Goal: Communication & Community: Ask a question

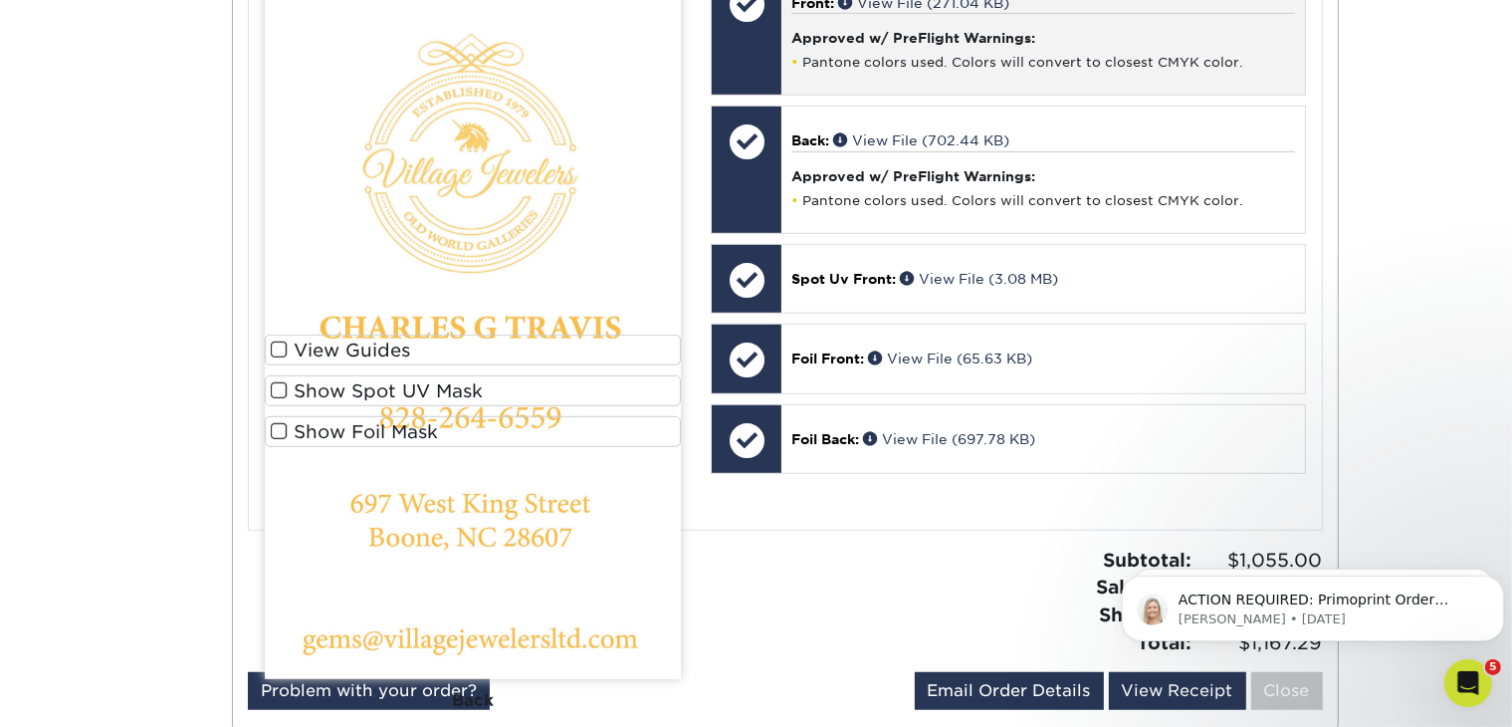
scroll to position [1454, 0]
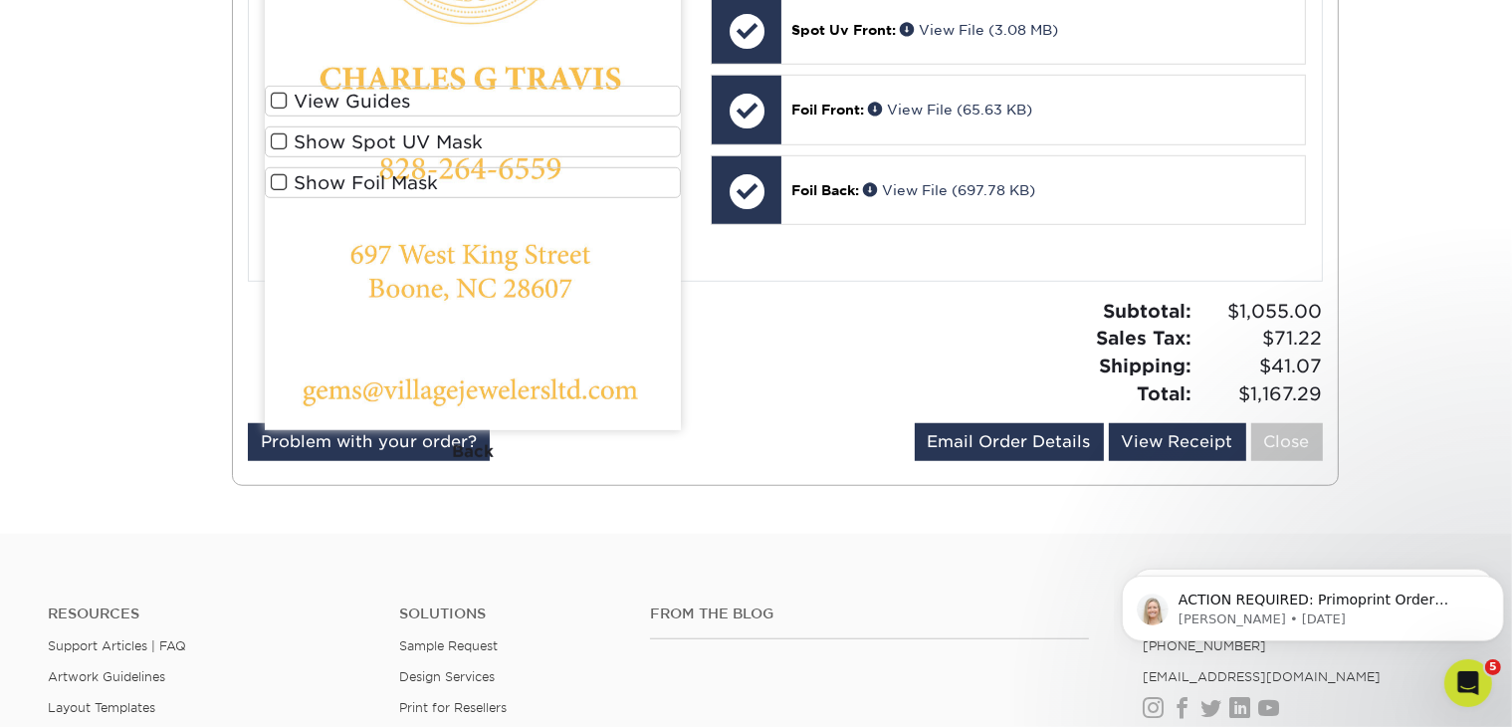
click at [283, 176] on span at bounding box center [279, 182] width 17 height 19
click at [0, 0] on input "Show Foil Mask" at bounding box center [0, 0] width 0 height 0
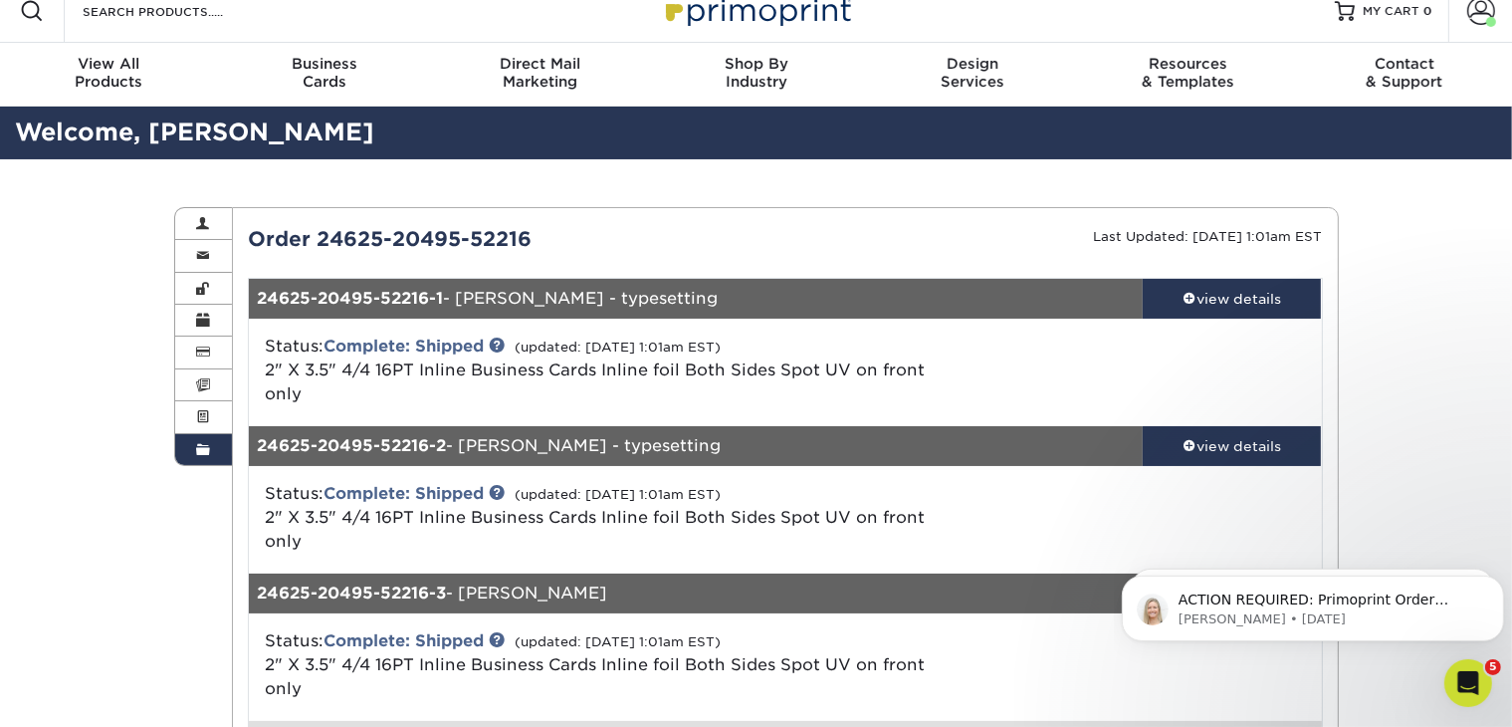
scroll to position [0, 0]
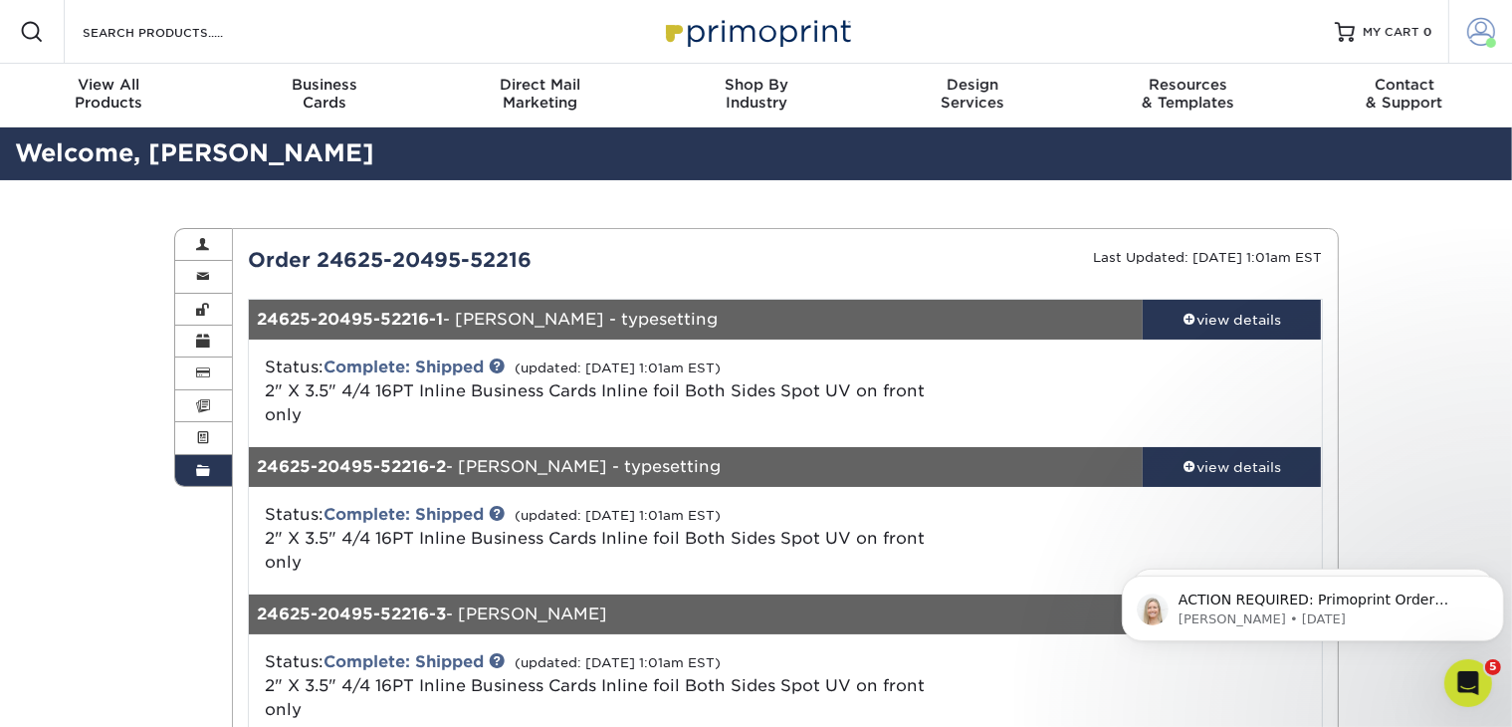
click at [1485, 44] on link "Account" at bounding box center [1480, 32] width 64 height 64
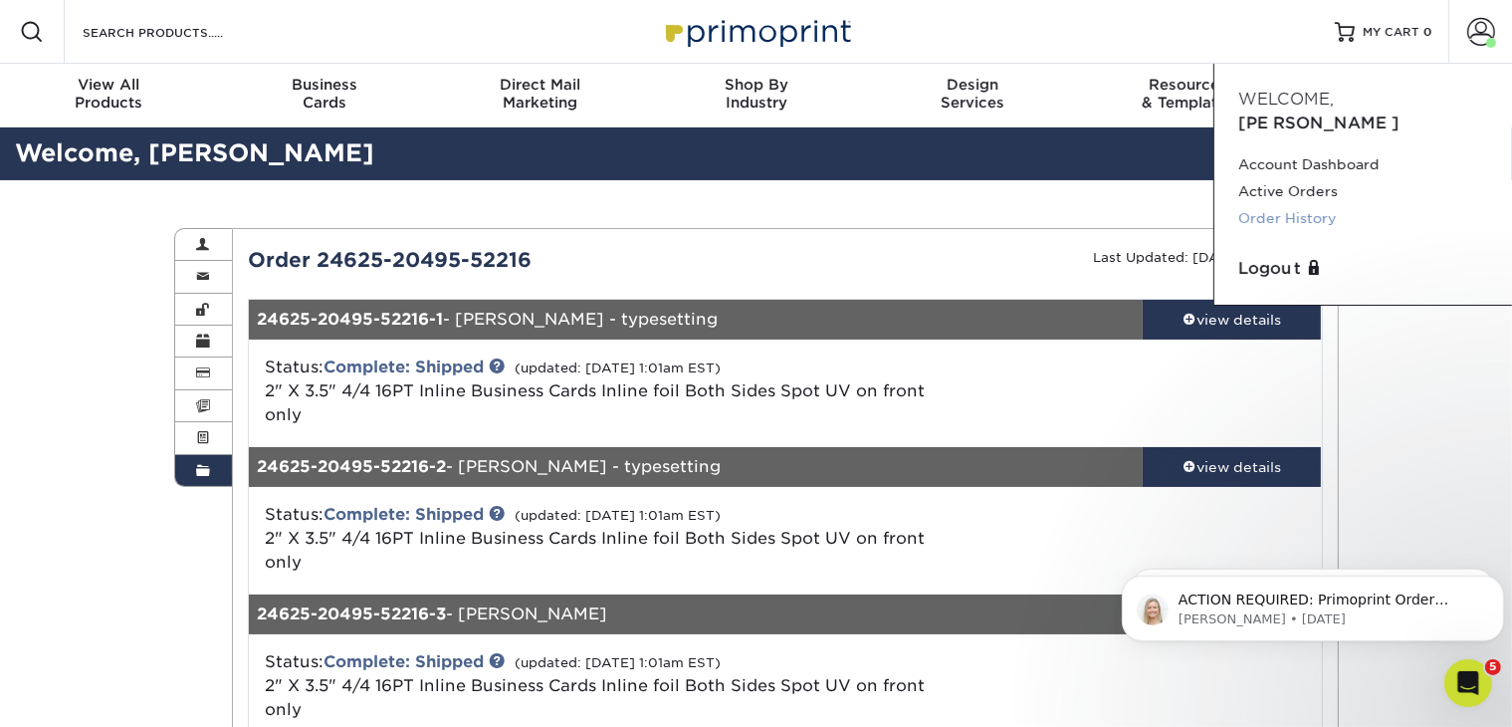
click at [1324, 205] on link "Order History" at bounding box center [1363, 218] width 250 height 27
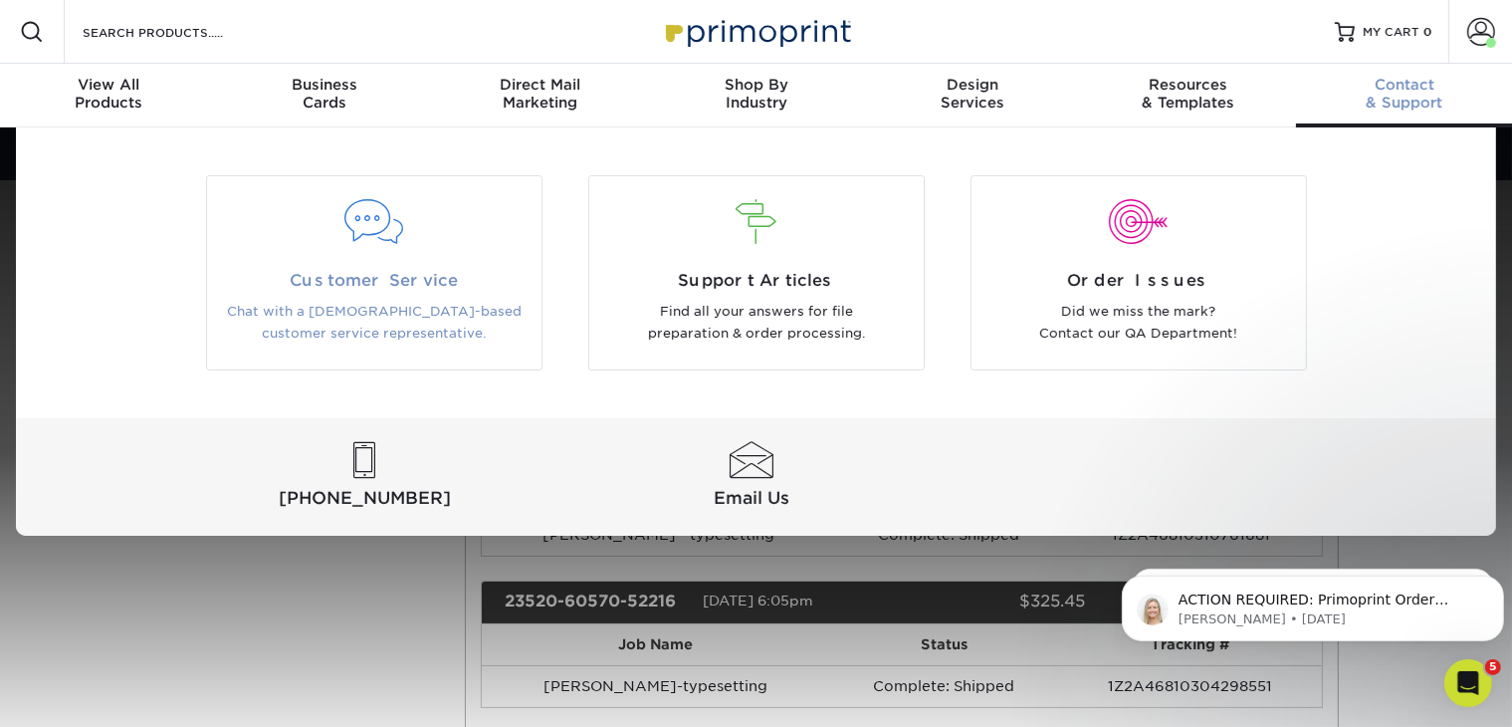
click at [434, 273] on span "Customer Service" at bounding box center [374, 281] width 305 height 24
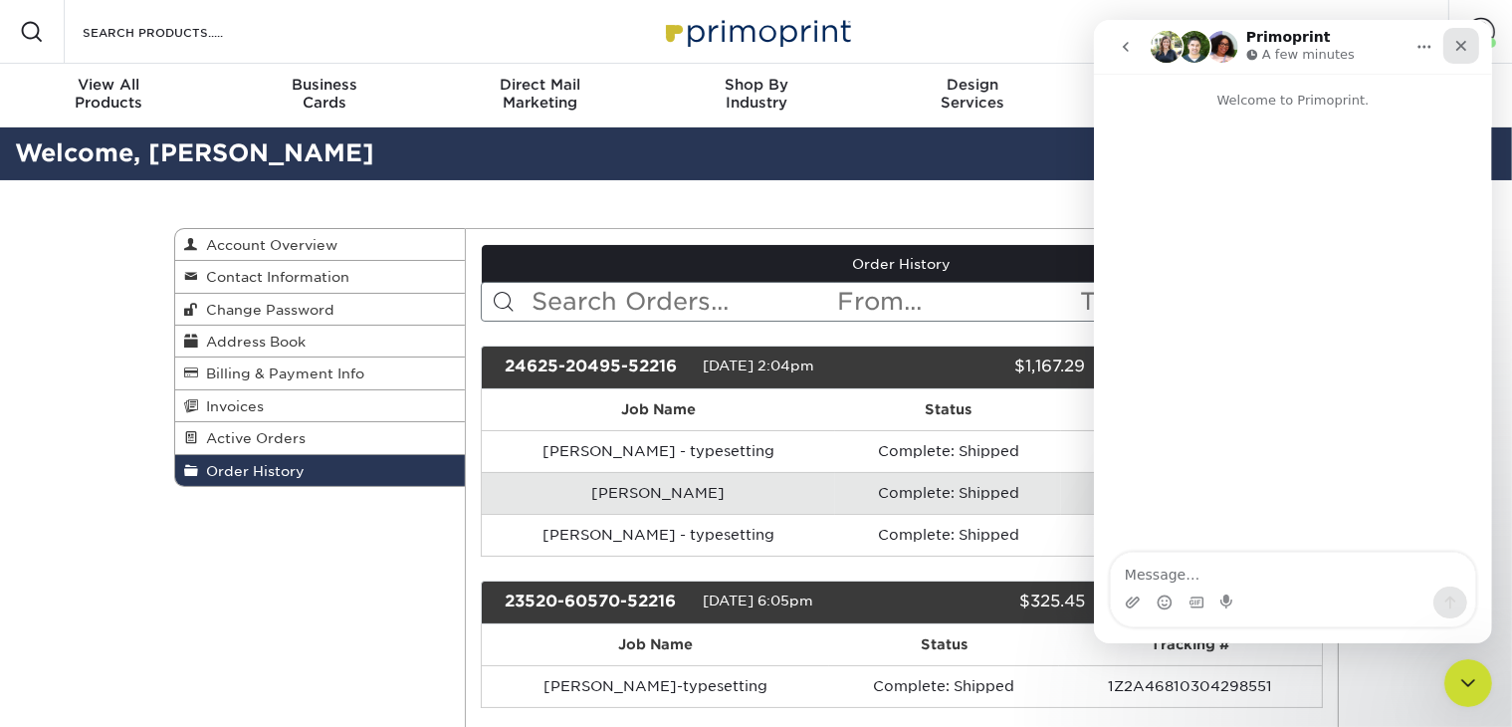
click at [1468, 53] on div "Close" at bounding box center [1461, 46] width 36 height 36
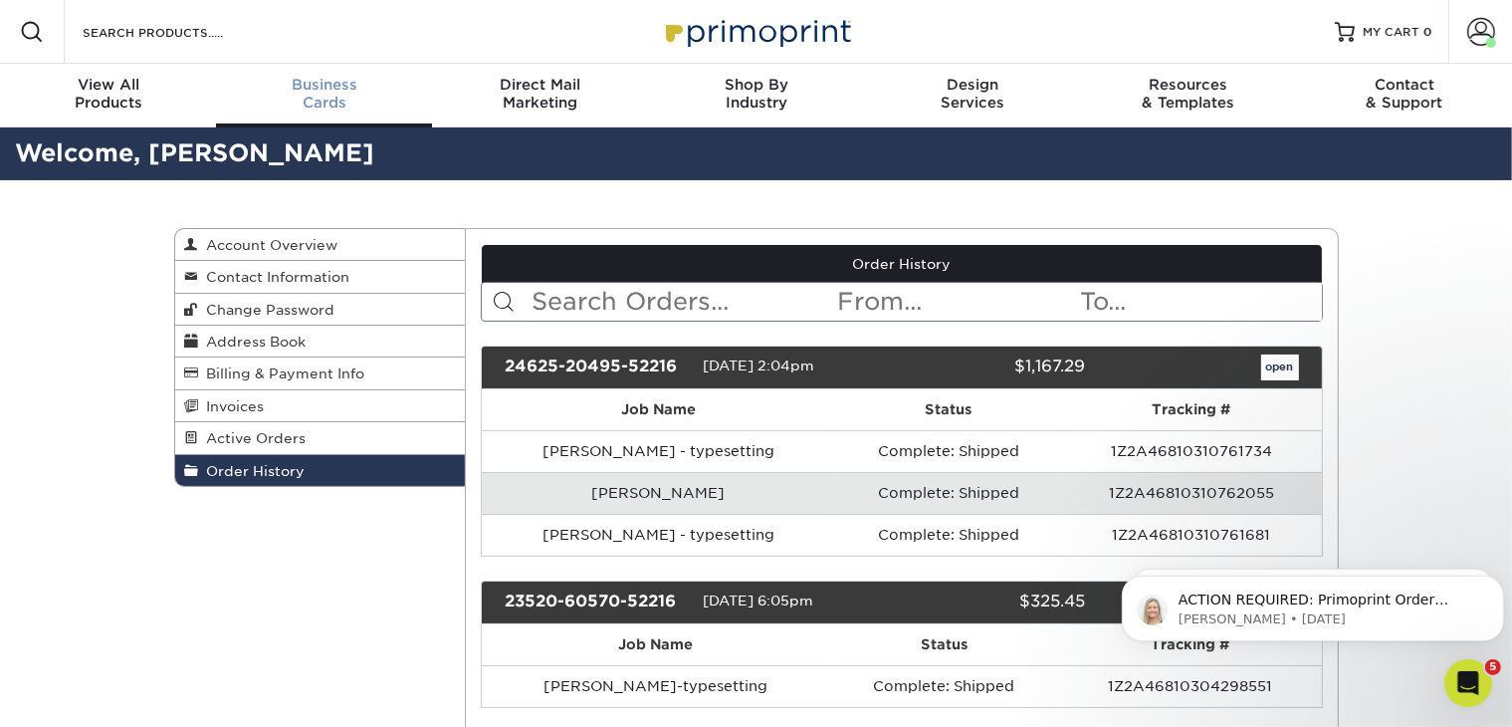
click at [337, 104] on div "Business Cards" at bounding box center [324, 94] width 216 height 36
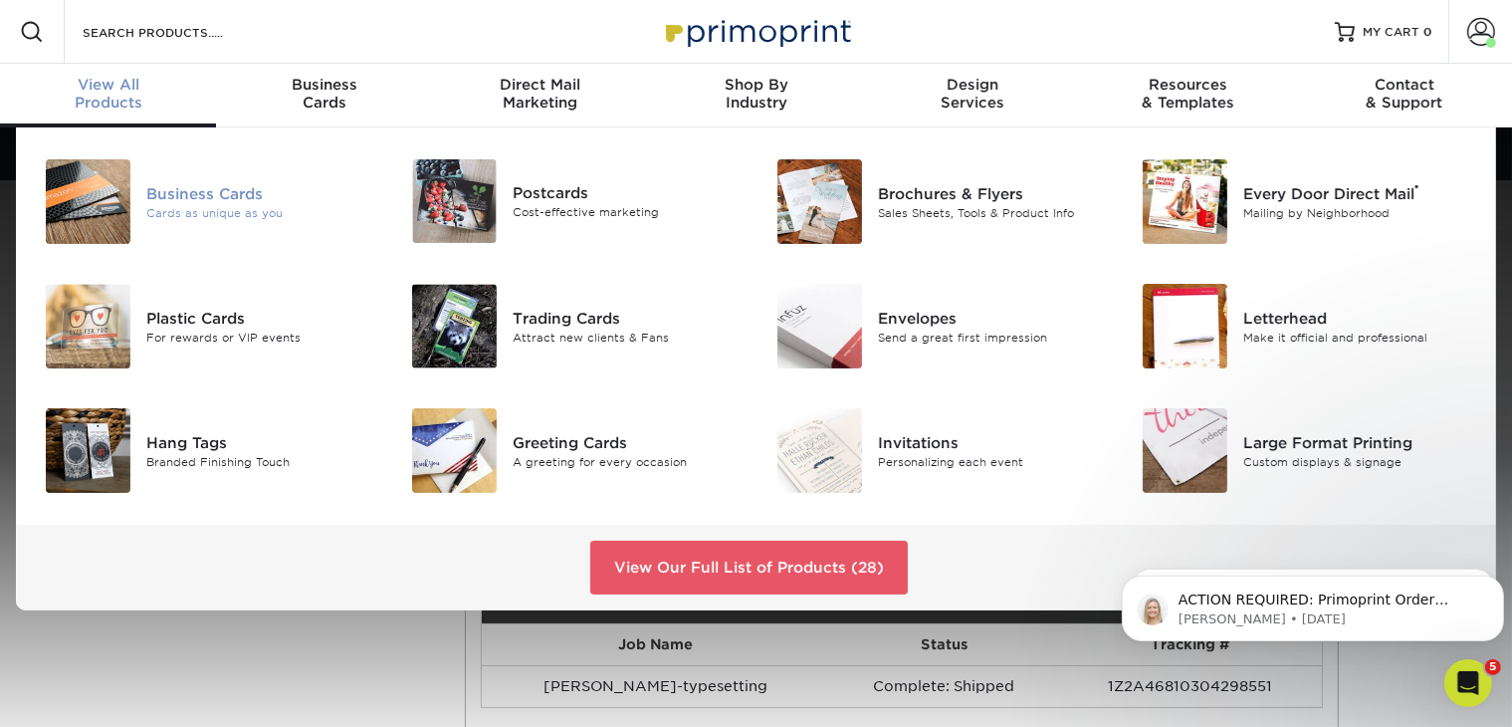
click at [180, 205] on div "Cards as unique as you" at bounding box center [260, 212] width 229 height 17
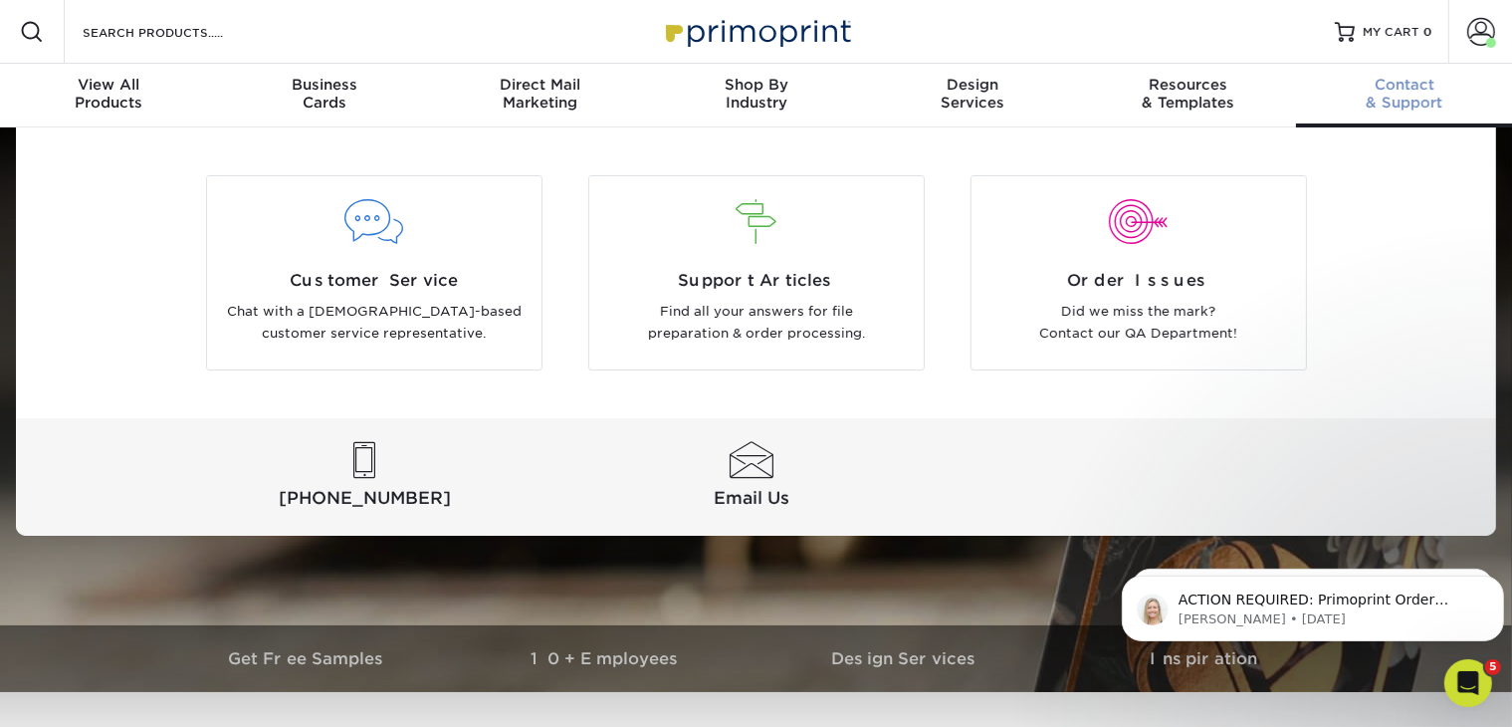
click at [1388, 104] on div "Contact & Support" at bounding box center [1404, 94] width 216 height 36
click at [736, 337] on p "Find all your answers for file preparation & order processing." at bounding box center [756, 323] width 305 height 45
click at [506, 250] on div at bounding box center [374, 234] width 334 height 69
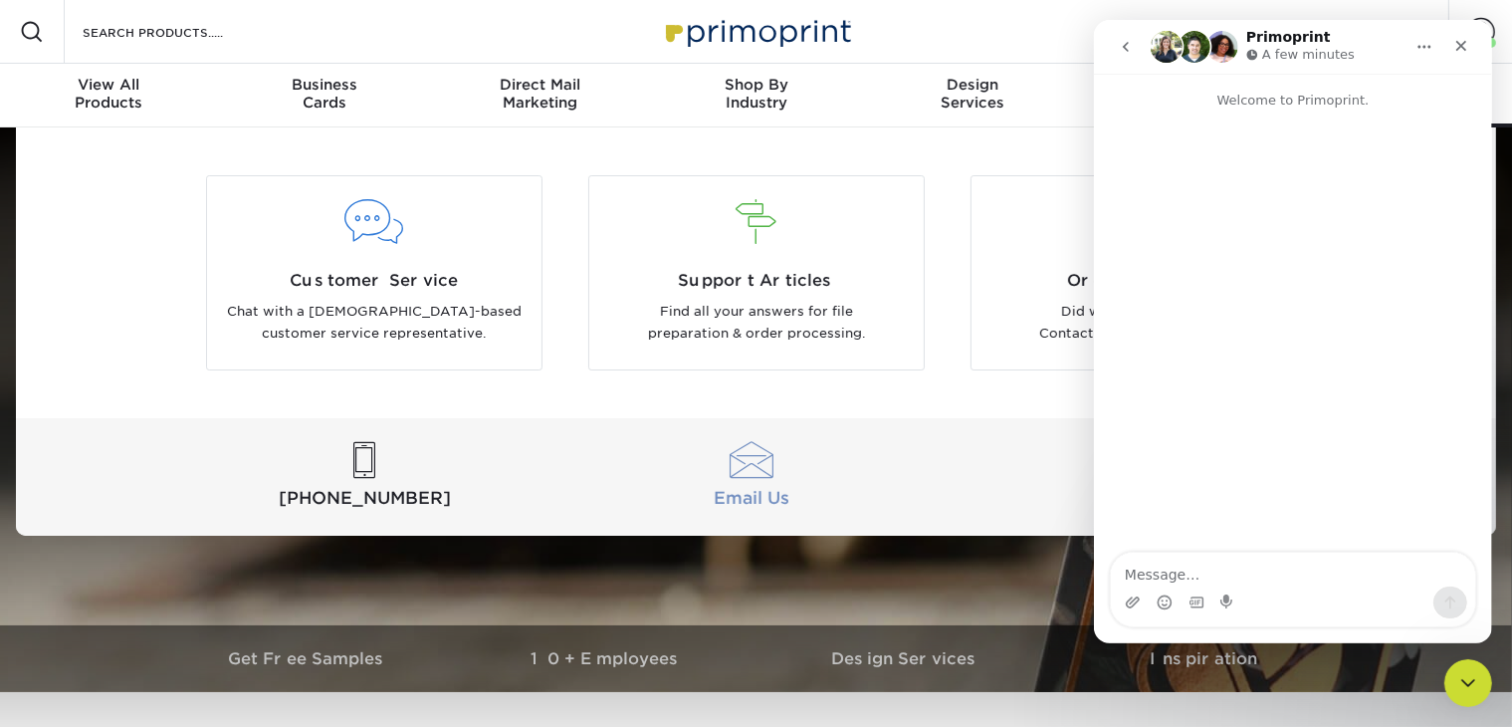
click at [755, 457] on div at bounding box center [751, 460] width 379 height 37
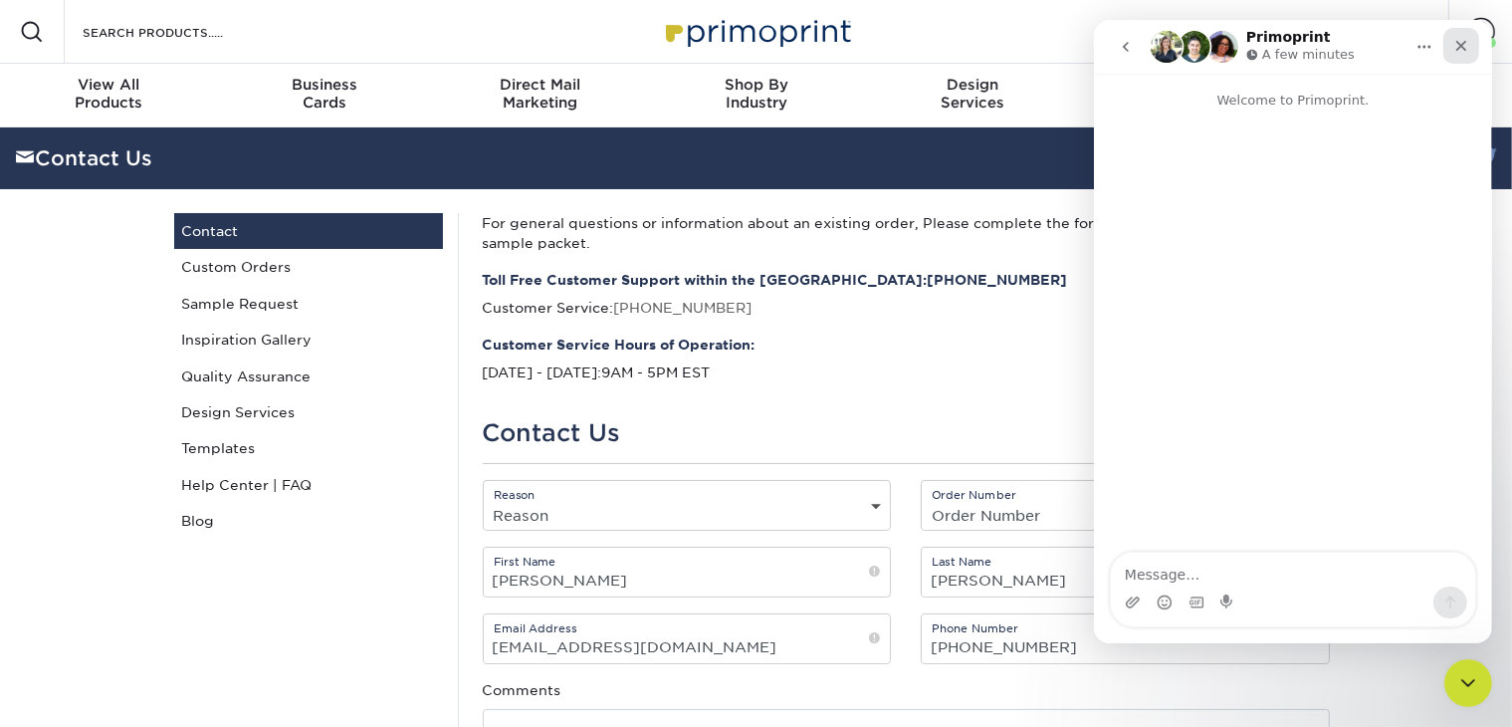
click at [1456, 46] on icon "Close" at bounding box center [1460, 46] width 16 height 16
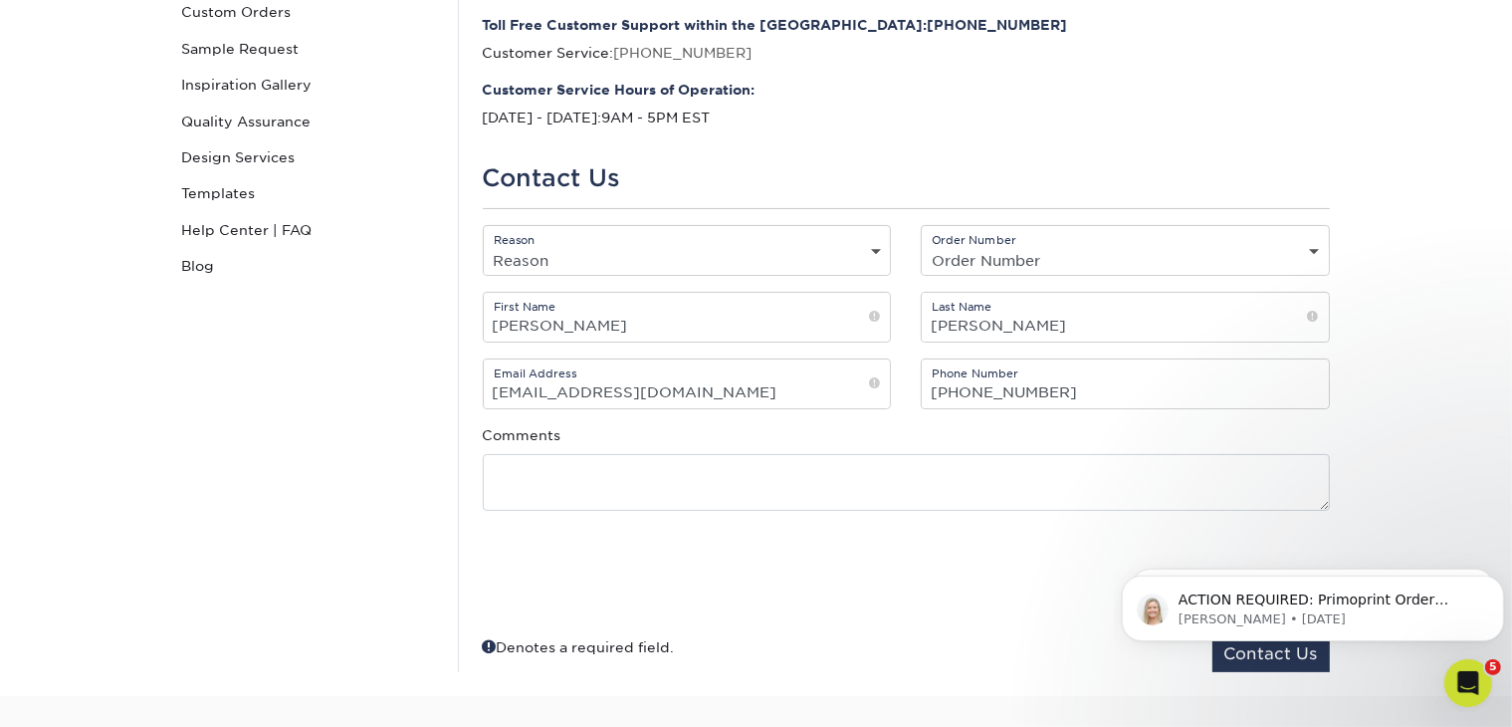
scroll to position [199, 0]
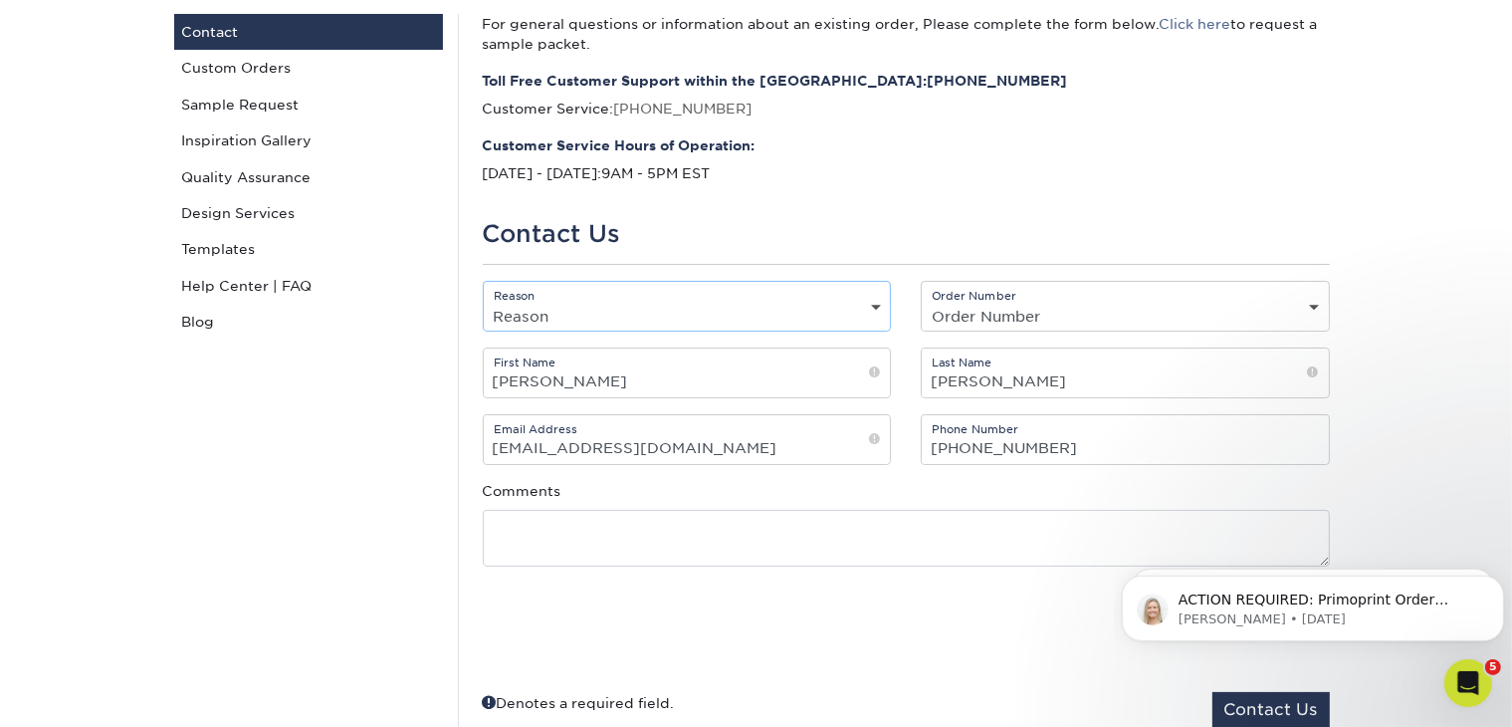
click at [864, 314] on select "Reason General File Preparation Order Status Online Design Issue with your prin…" at bounding box center [687, 316] width 407 height 29
select select "Custom Order"
click at [484, 302] on select "Reason General File Preparation Order Status Online Design Issue with your prin…" at bounding box center [687, 316] width 407 height 29
click at [1165, 322] on select "Order Number Not Available 24625-20495-52216 23520-60570-52216 2262-112916-5221…" at bounding box center [1125, 316] width 407 height 29
select select "n/a"
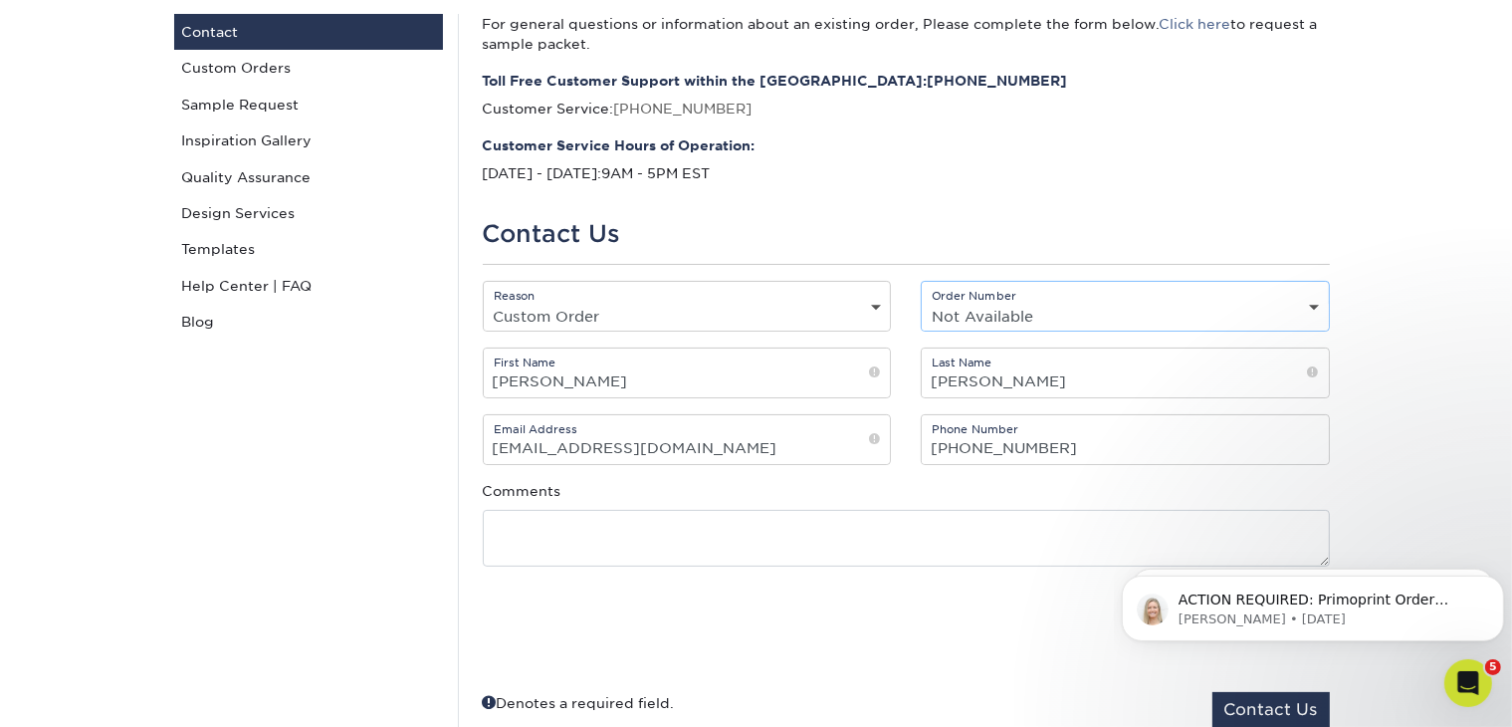
click at [922, 302] on select "Order Number Not Available 24625-20495-52216 23520-60570-52216 2262-112916-5221…" at bounding box center [1125, 316] width 407 height 29
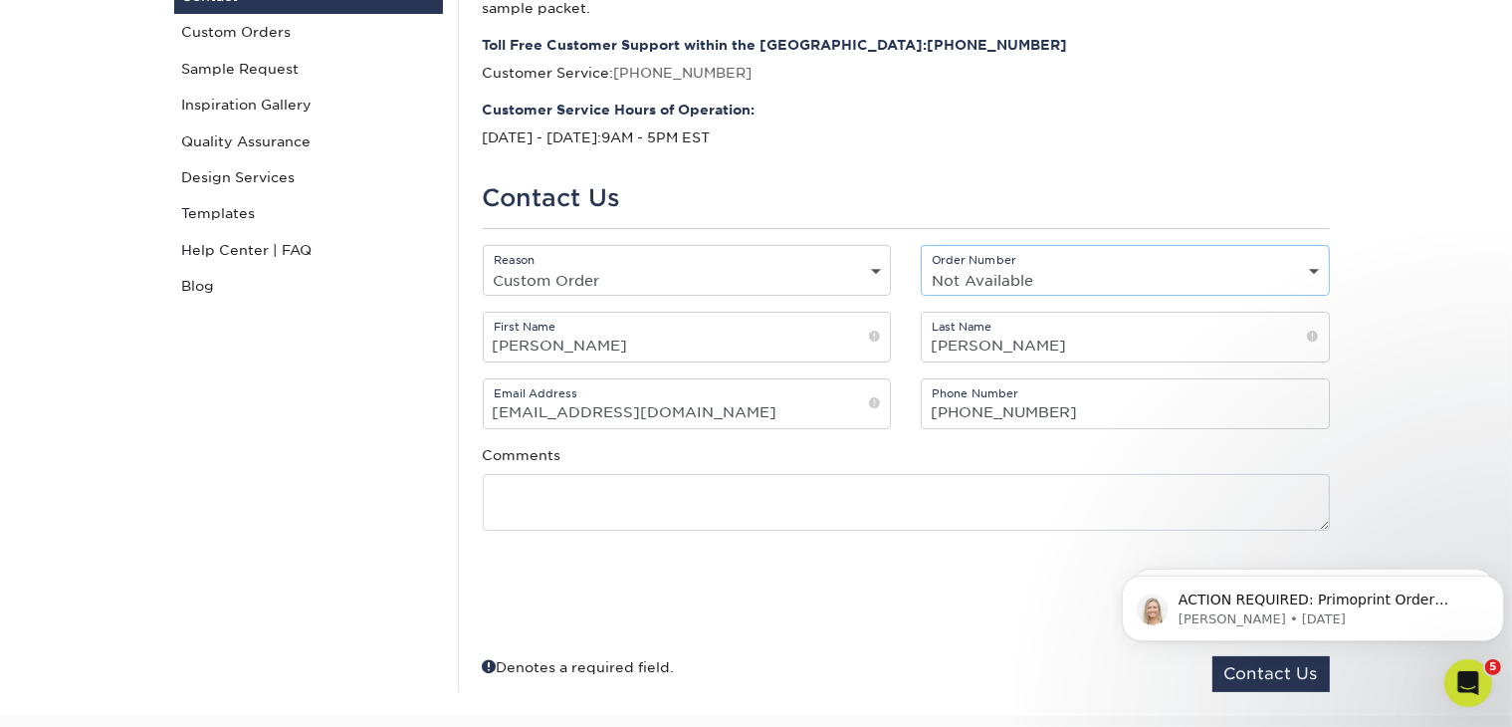
scroll to position [299, 0]
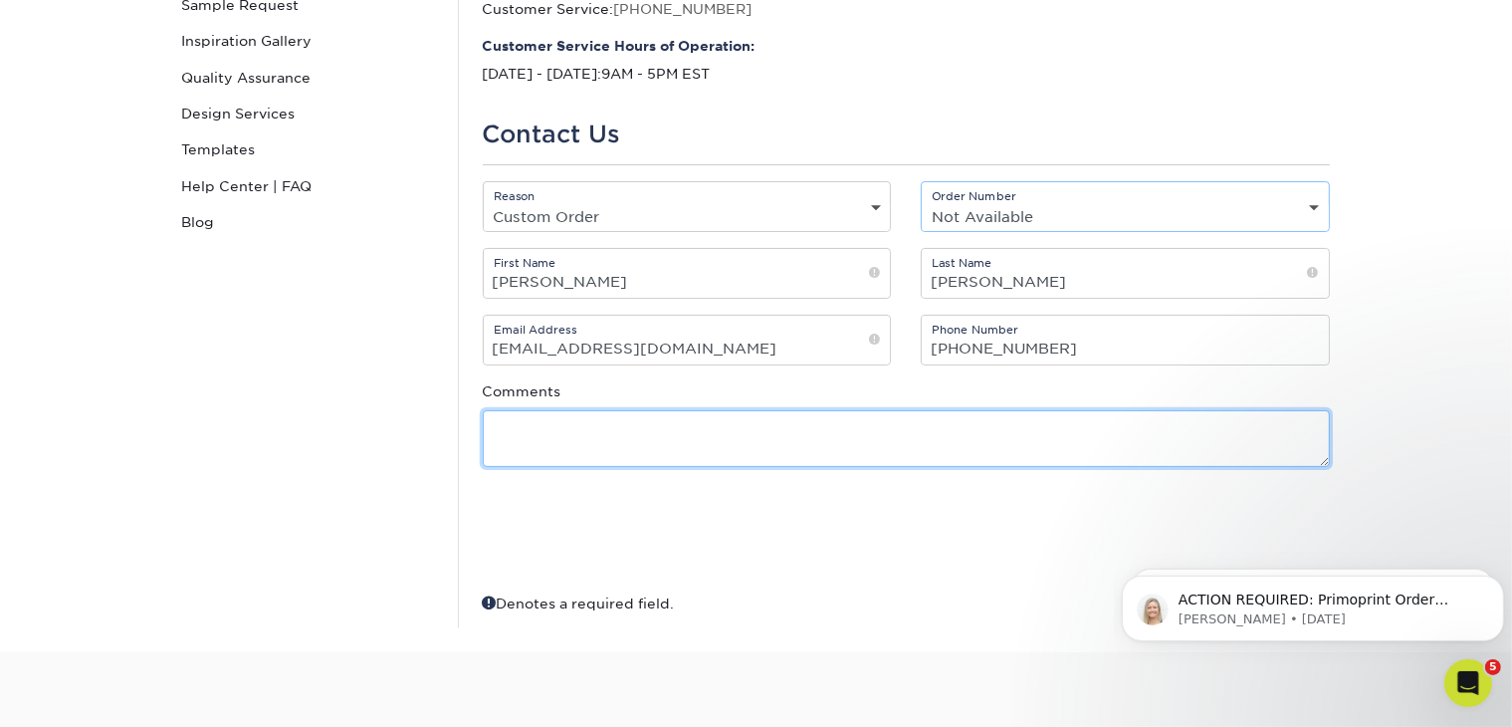
click at [853, 452] on textarea at bounding box center [906, 438] width 847 height 57
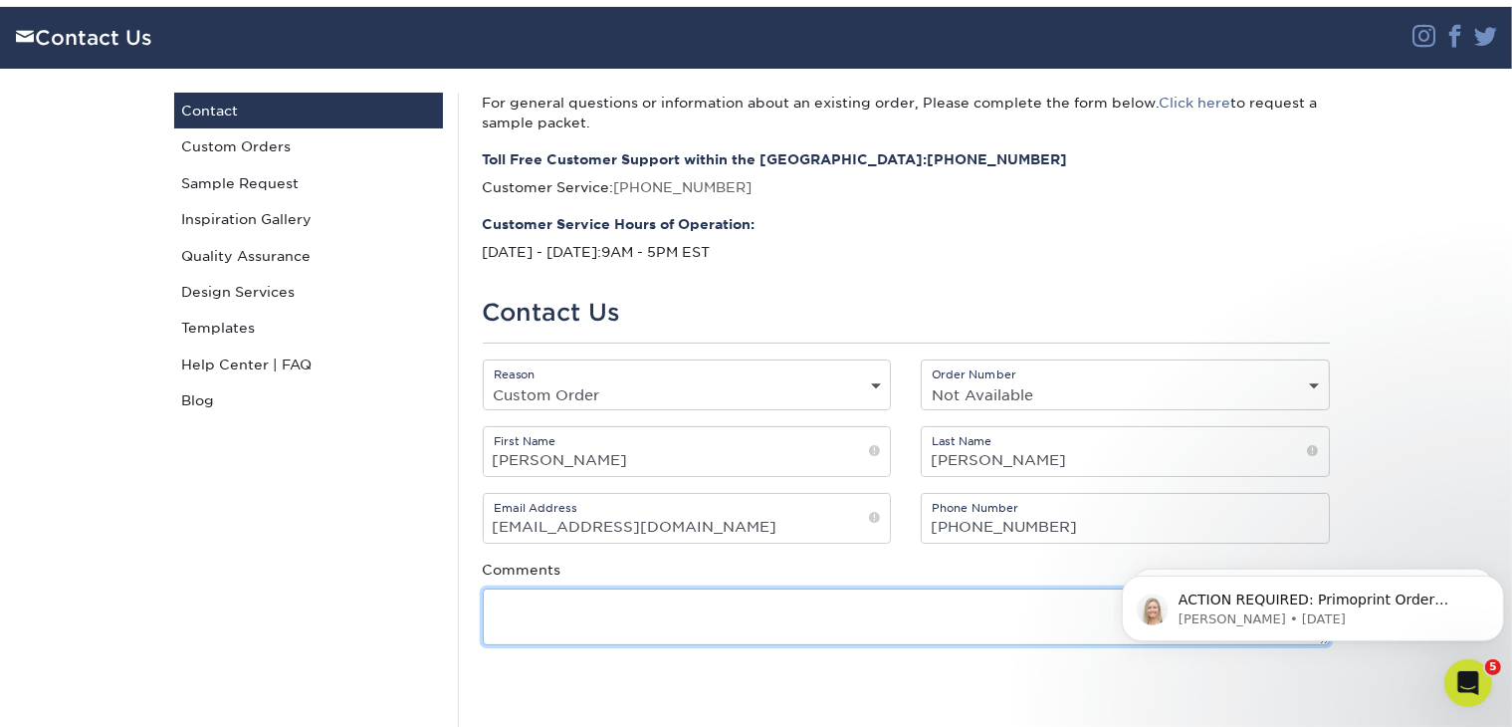
scroll to position [398, 0]
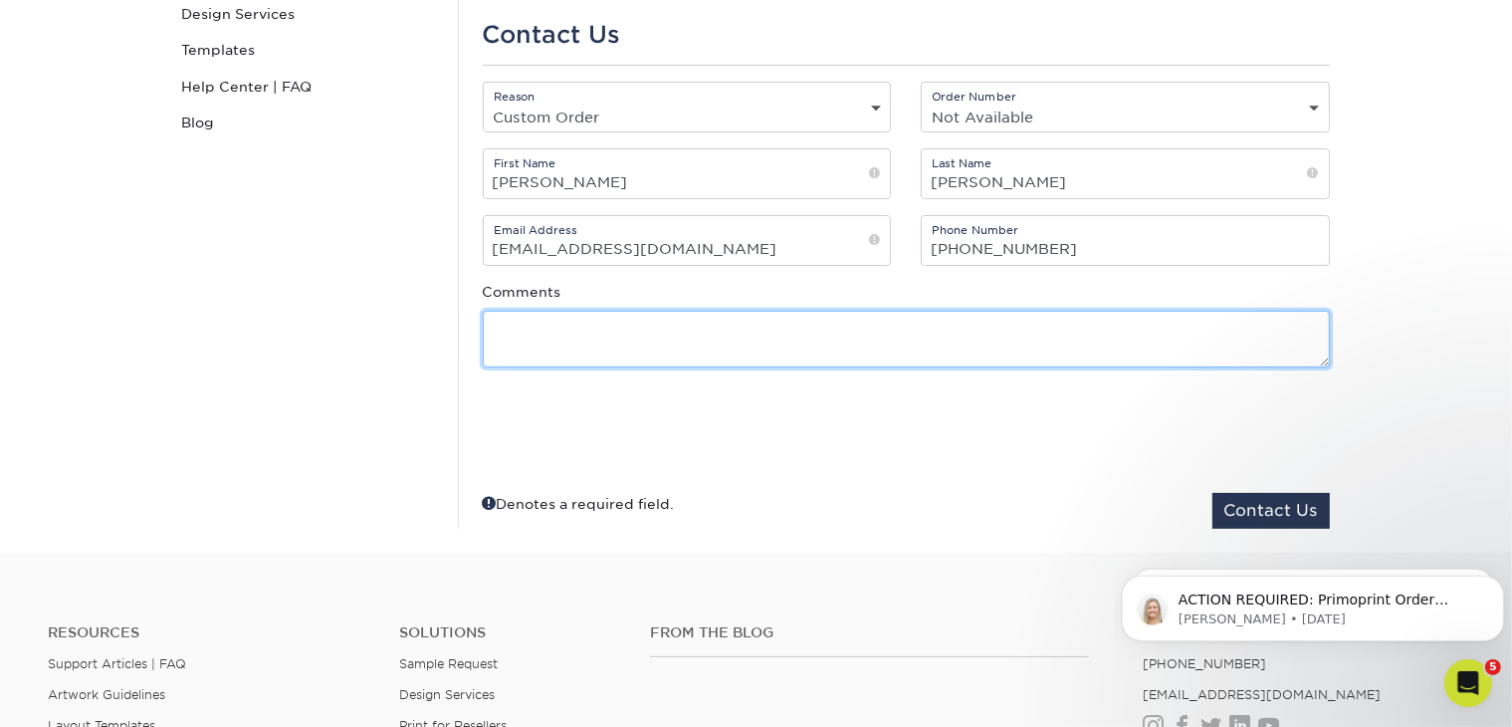
click at [685, 332] on textarea at bounding box center [906, 339] width 847 height 57
type textarea "h"
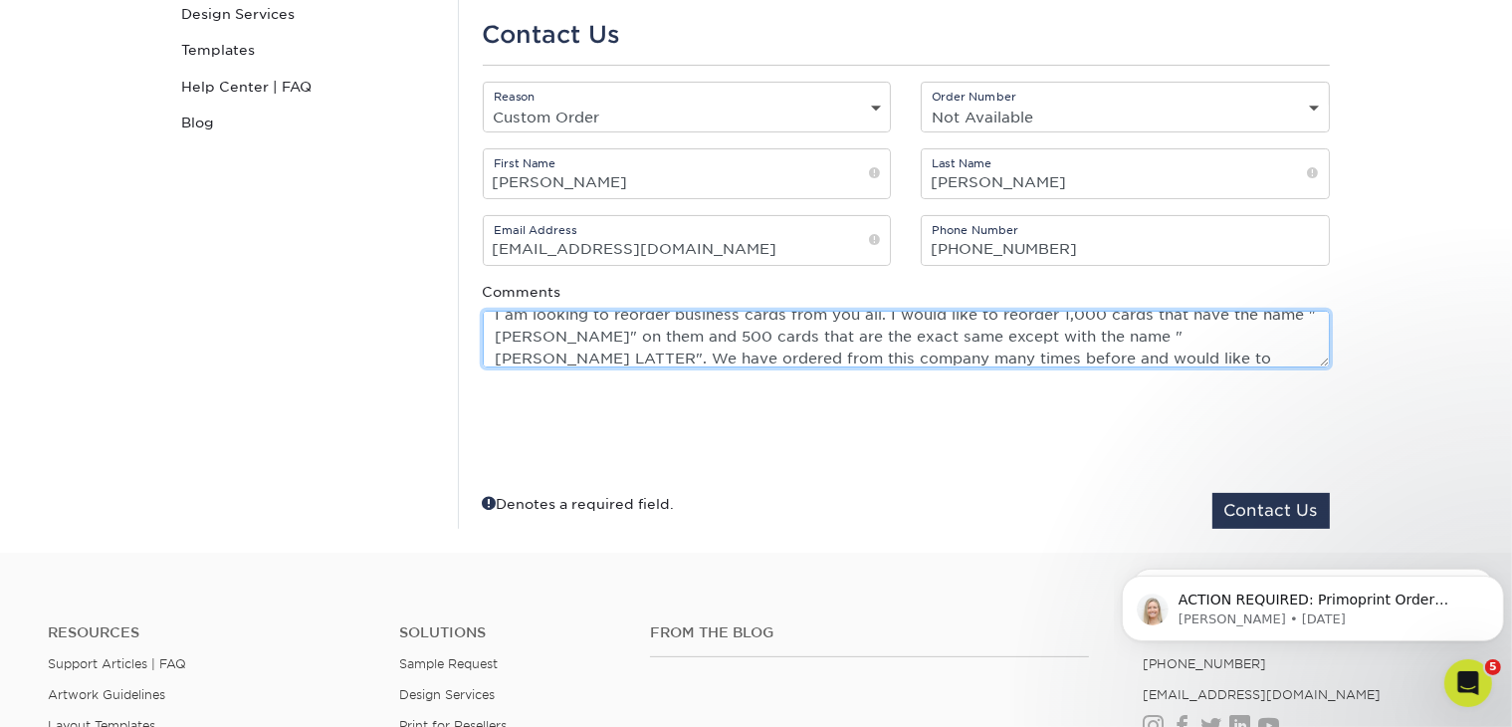
scroll to position [56, 0]
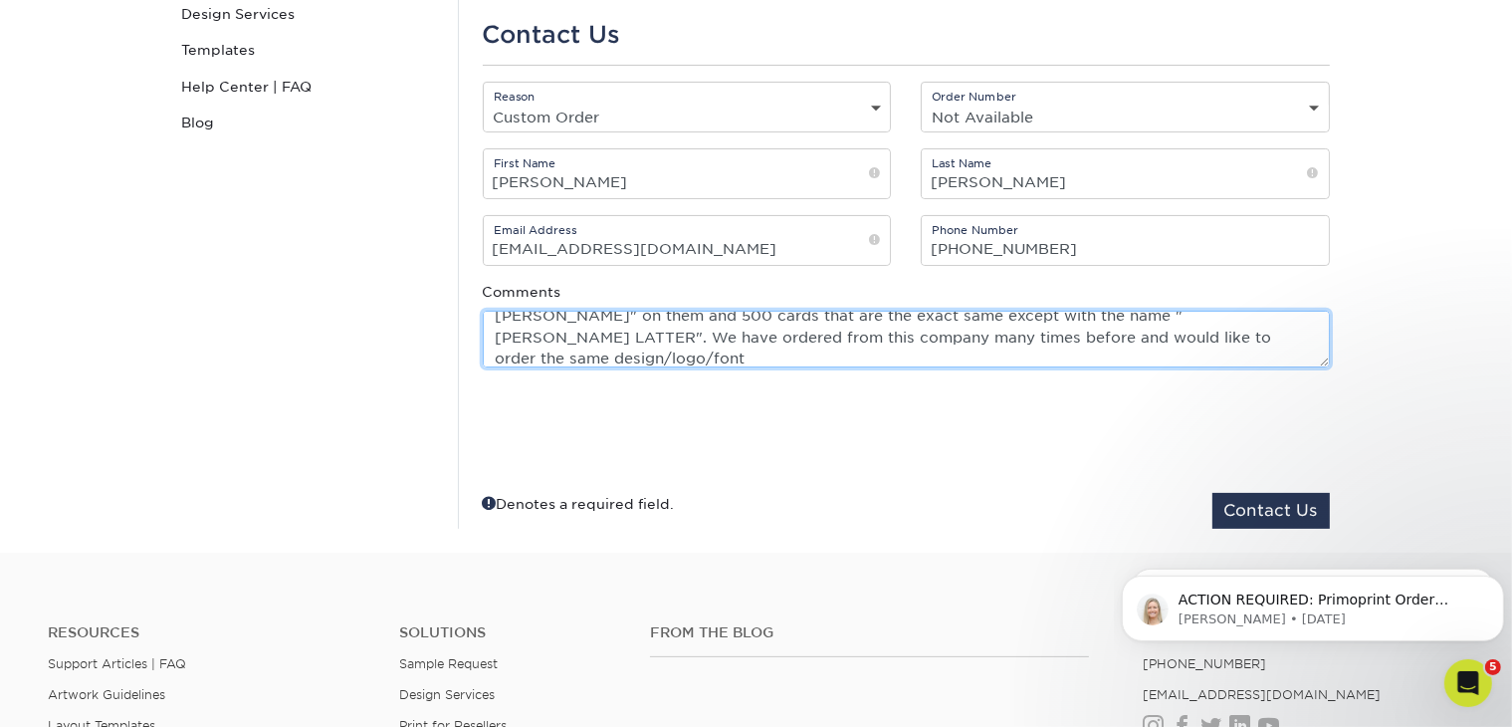
click at [1176, 336] on textarea "Hello, I am looking to reorder business cards from you all. I would like to reo…" at bounding box center [906, 339] width 847 height 57
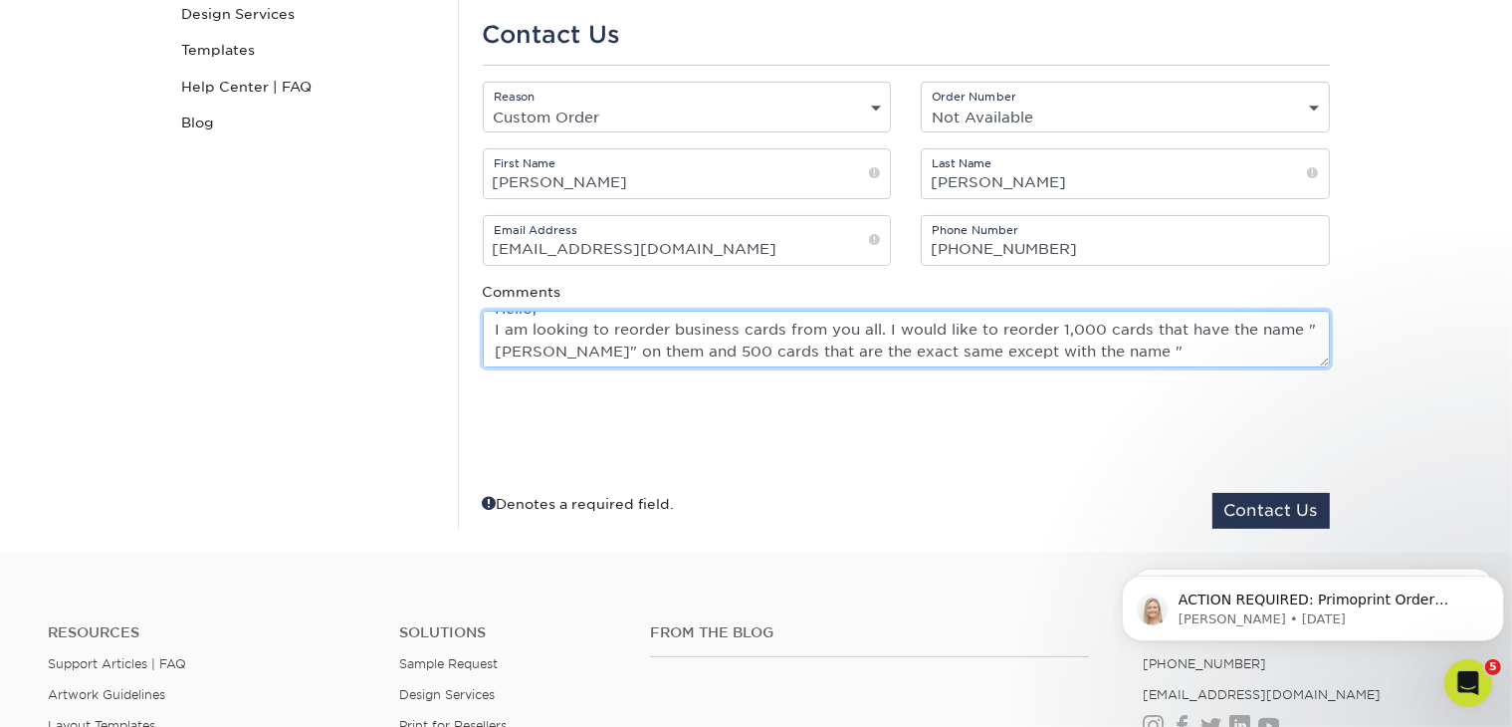
scroll to position [0, 0]
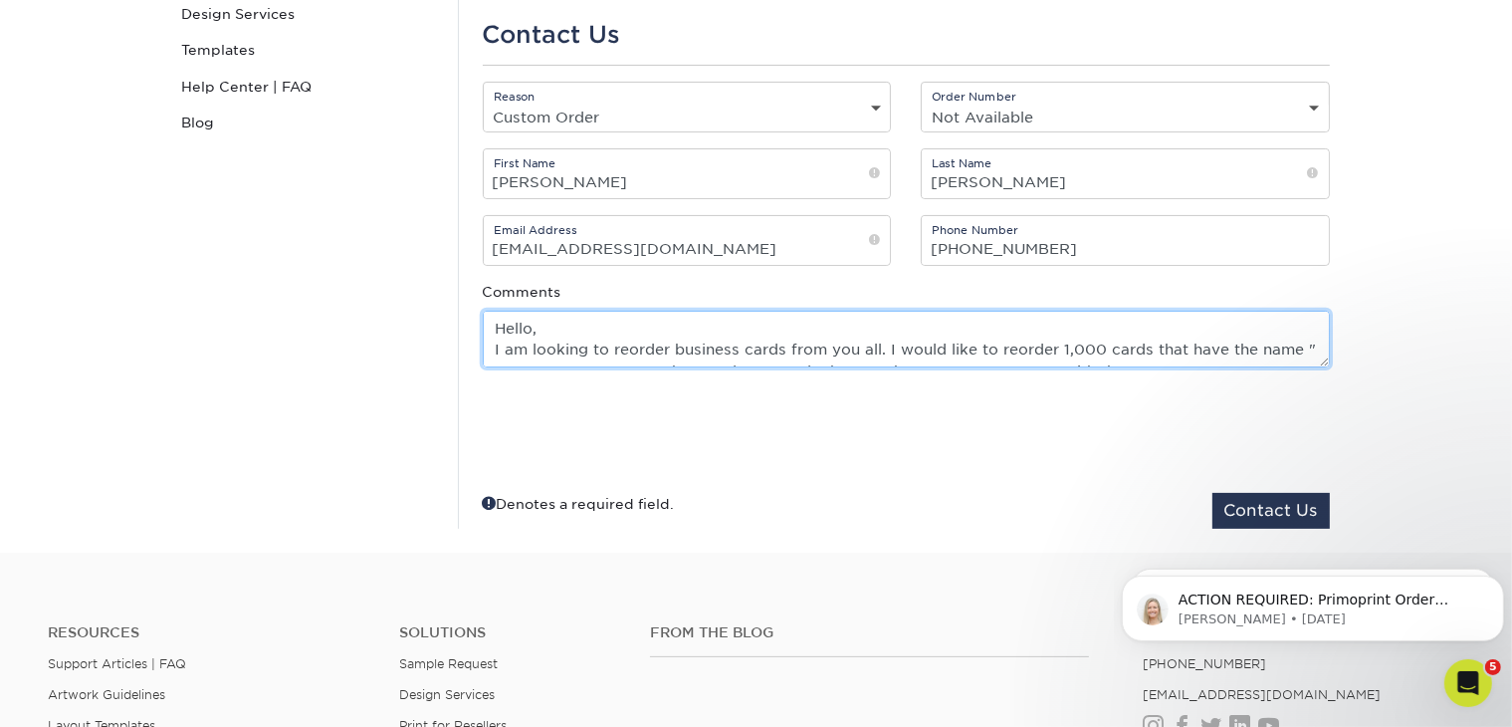
click at [878, 346] on textarea "Hello, I am looking to reorder business cards from you all. I would like to reo…" at bounding box center [906, 339] width 847 height 57
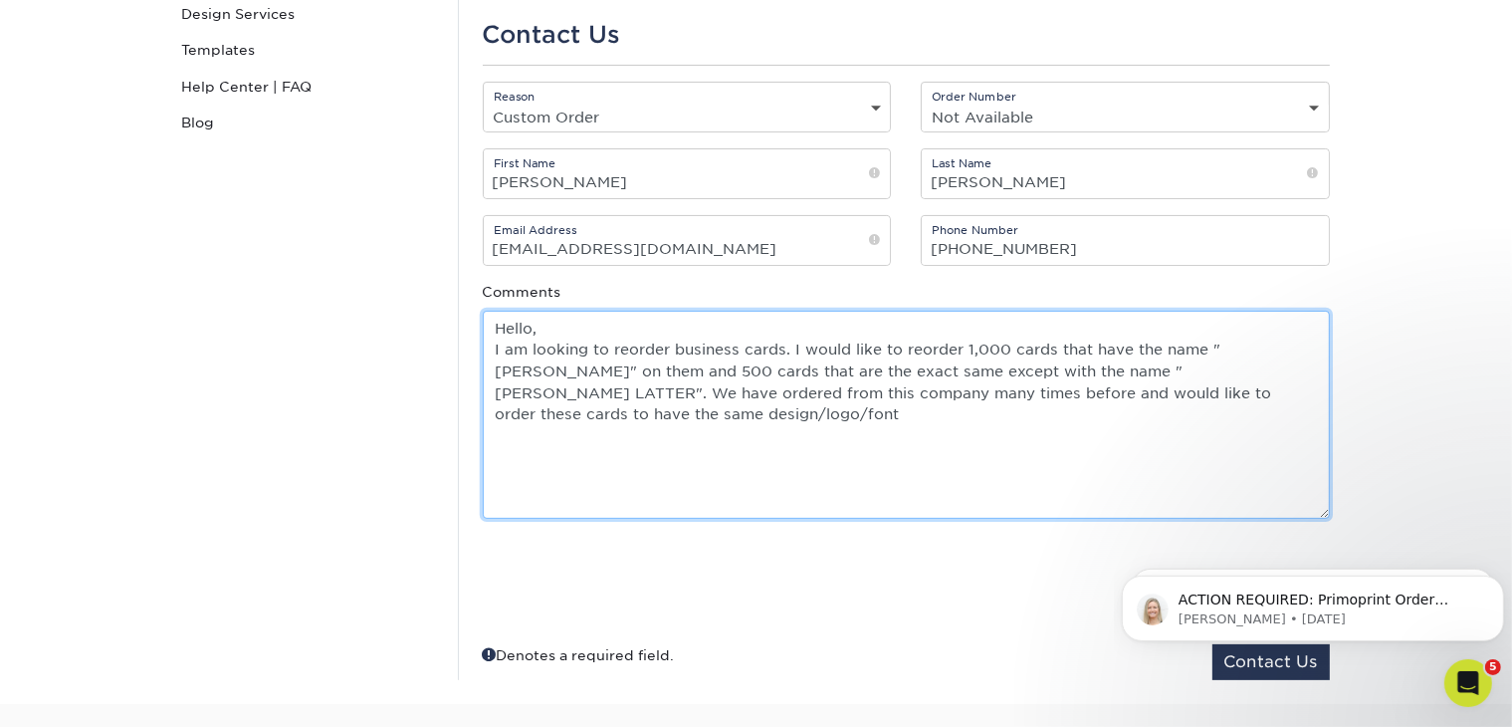
drag, startPoint x: 1323, startPoint y: 359, endPoint x: 1350, endPoint y: 502, distance: 144.9
click at [1352, 507] on div "For general questions or information about an existing order, Please complete t…" at bounding box center [906, 247] width 896 height 865
drag, startPoint x: 629, startPoint y: 415, endPoint x: 1226, endPoint y: 368, distance: 599.1
click at [1226, 368] on textarea "Hello, I am looking to reorder business cards. I would like to reorder 1,000 ca…" at bounding box center [906, 413] width 847 height 205
click at [787, 347] on textarea "Hello, I am looking to reorder business cards. I would like to reorder 1,000 ca…" at bounding box center [906, 413] width 847 height 205
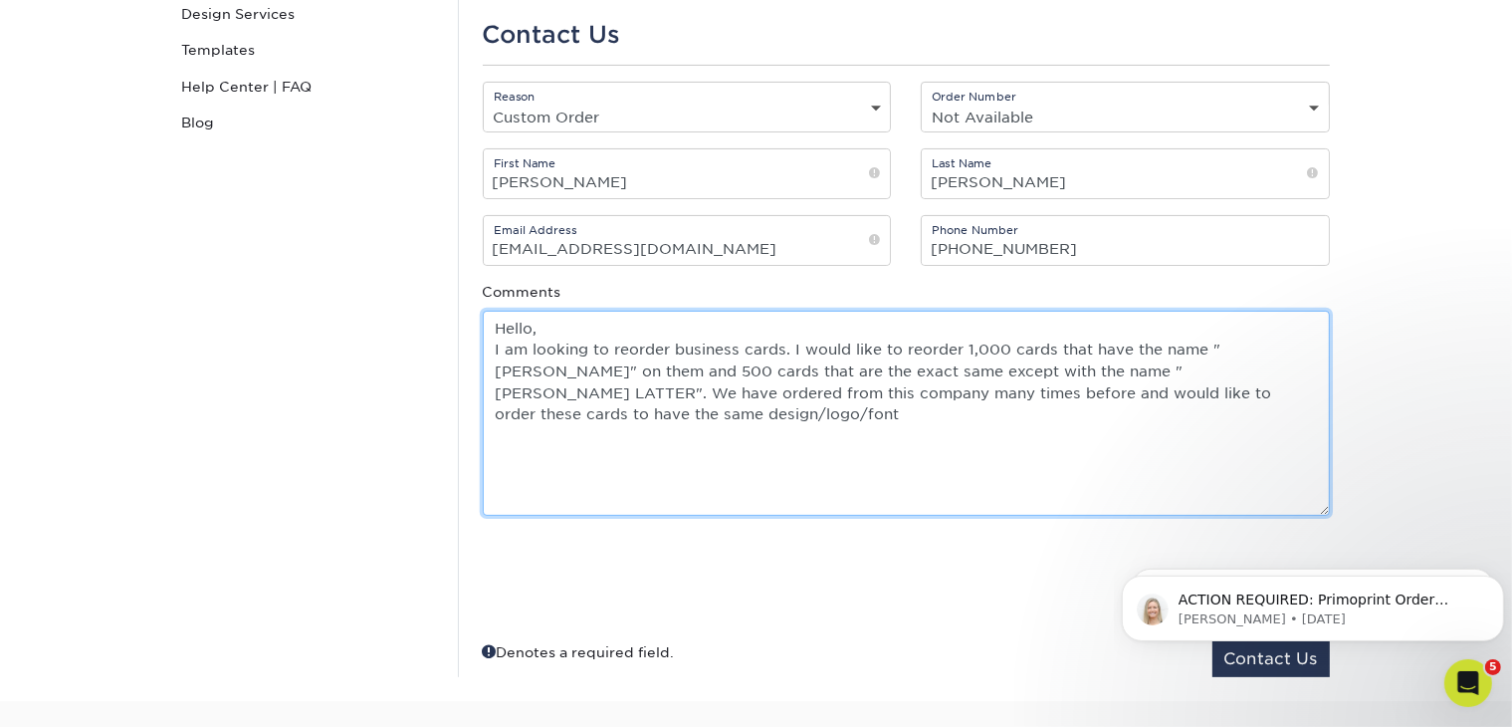
paste textarea "We have ordered from this company many times before and would like to order the…"
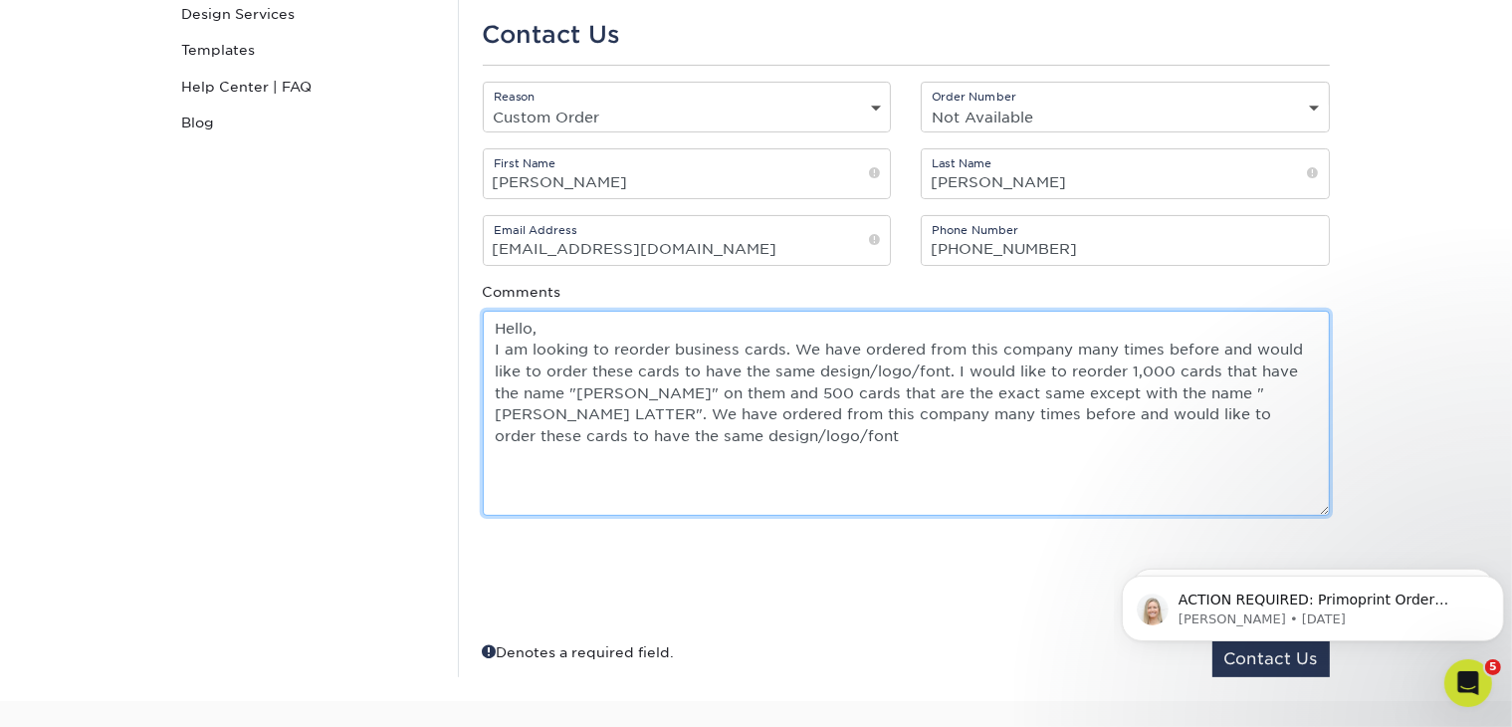
drag, startPoint x: 860, startPoint y: 444, endPoint x: 633, endPoint y: 410, distance: 229.5
click at [633, 410] on textarea "Hello, I am looking to reorder business cards. We have ordered from this compan…" at bounding box center [906, 413] width 847 height 205
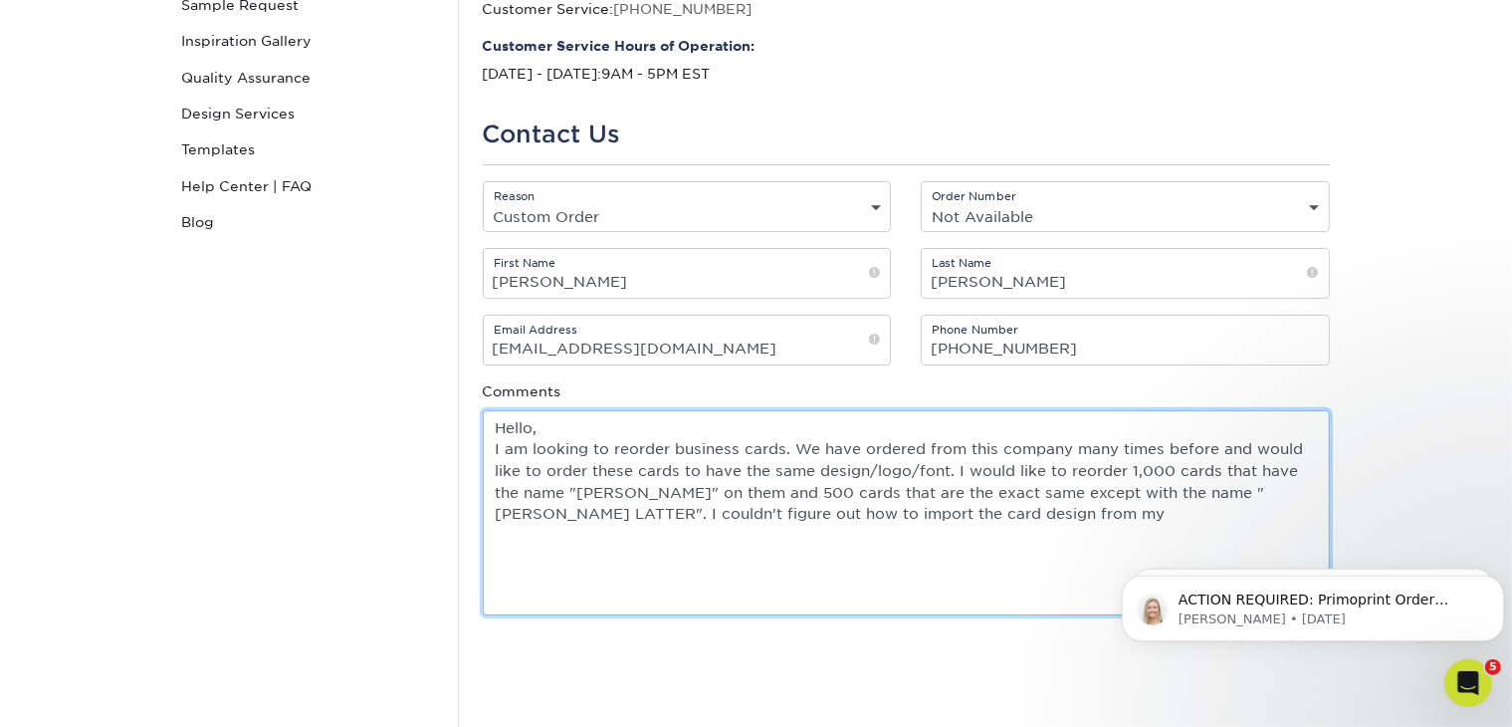
scroll to position [398, 0]
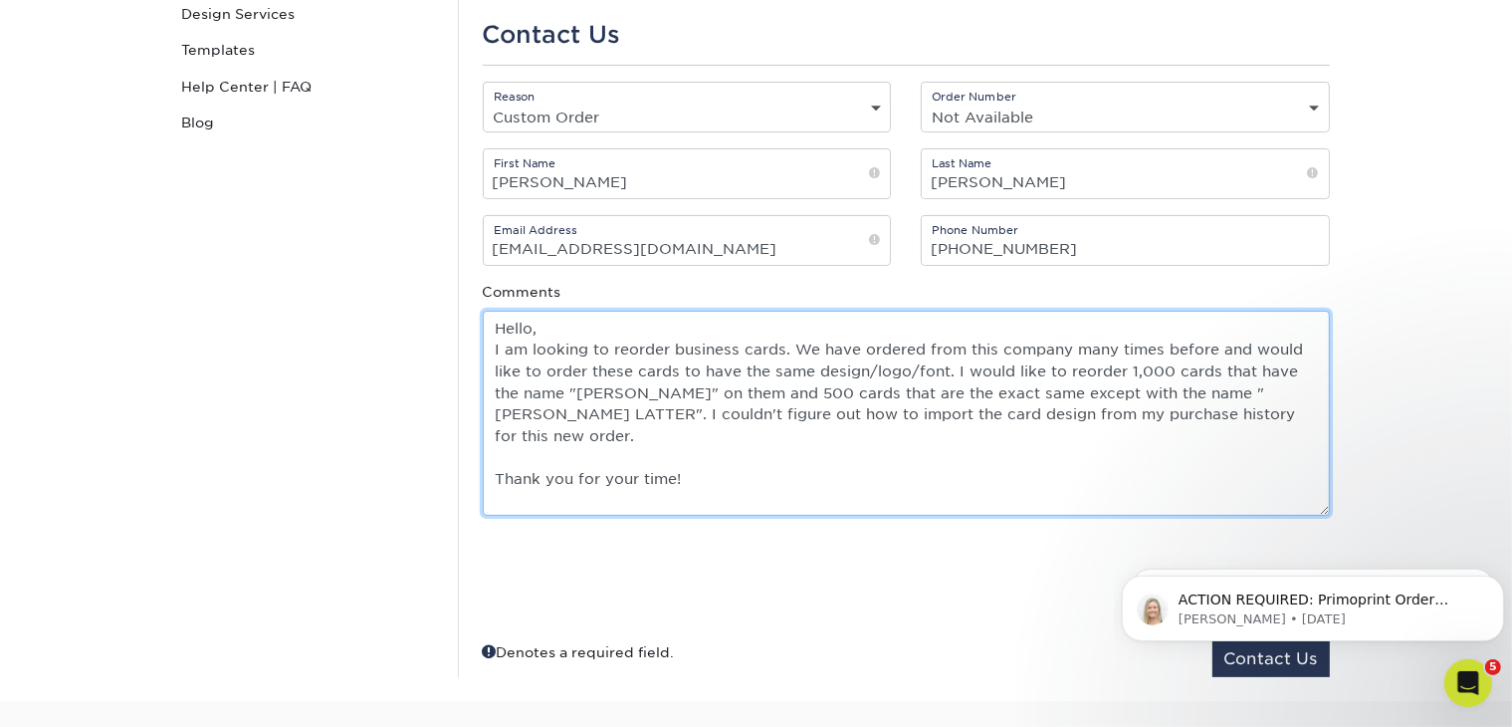
click at [945, 371] on textarea "Hello, I am looking to reorder business cards. We have ordered from this compan…" at bounding box center [906, 413] width 847 height 205
click at [1146, 398] on textarea "Hello, I am looking to reorder business cards. We have ordered from this compan…" at bounding box center [906, 413] width 847 height 205
click at [553, 420] on textarea "Hello, I am looking to reorder business cards. We have ordered from this compan…" at bounding box center [906, 413] width 847 height 205
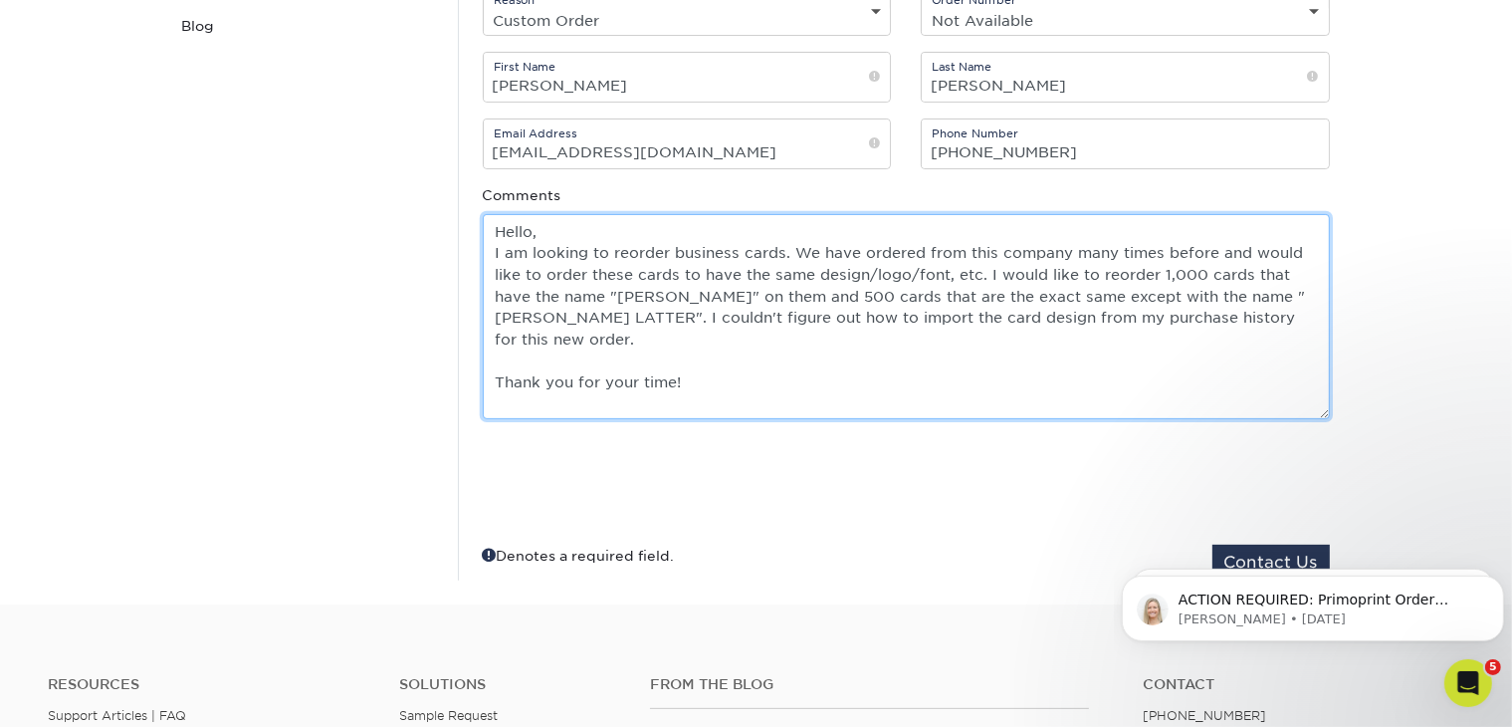
scroll to position [597, 0]
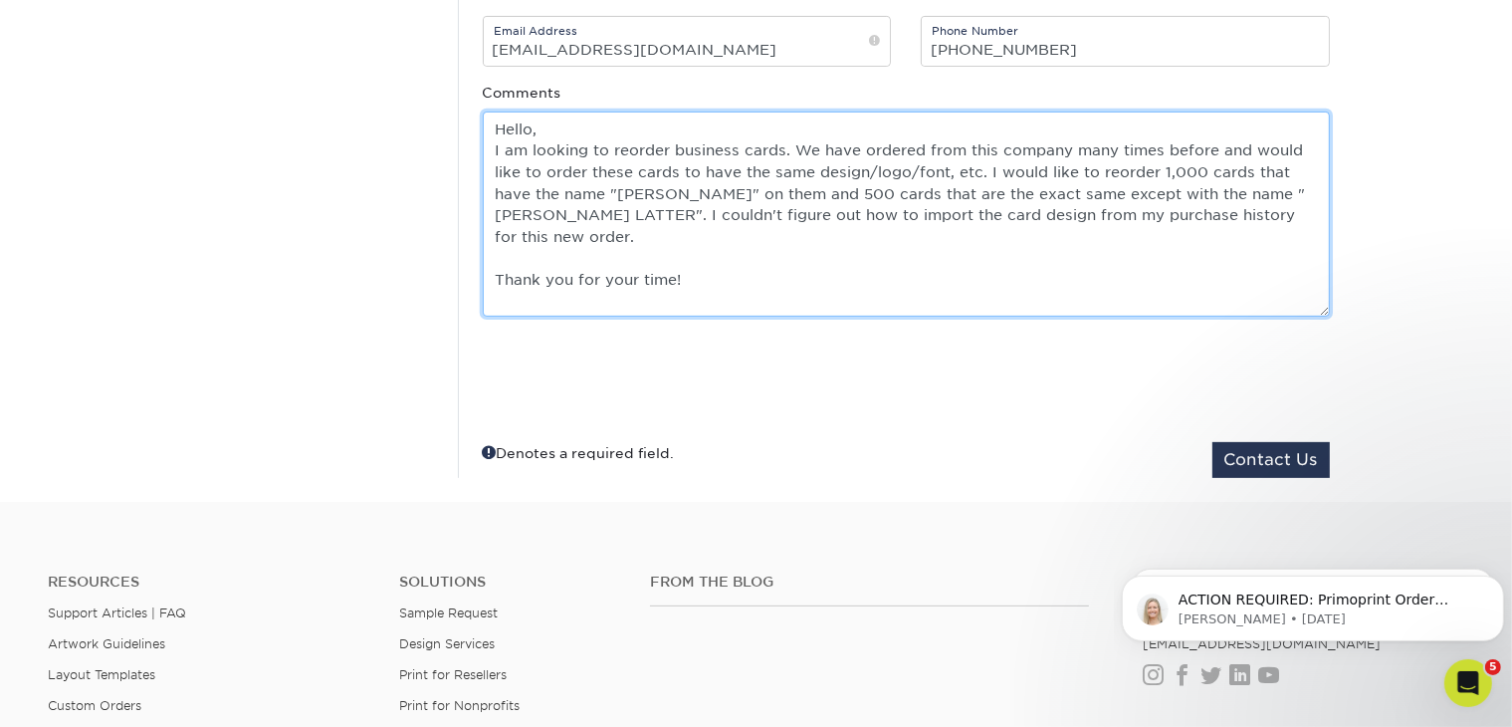
type textarea "Hello, I am looking to reorder business cards. We have ordered from this compan…"
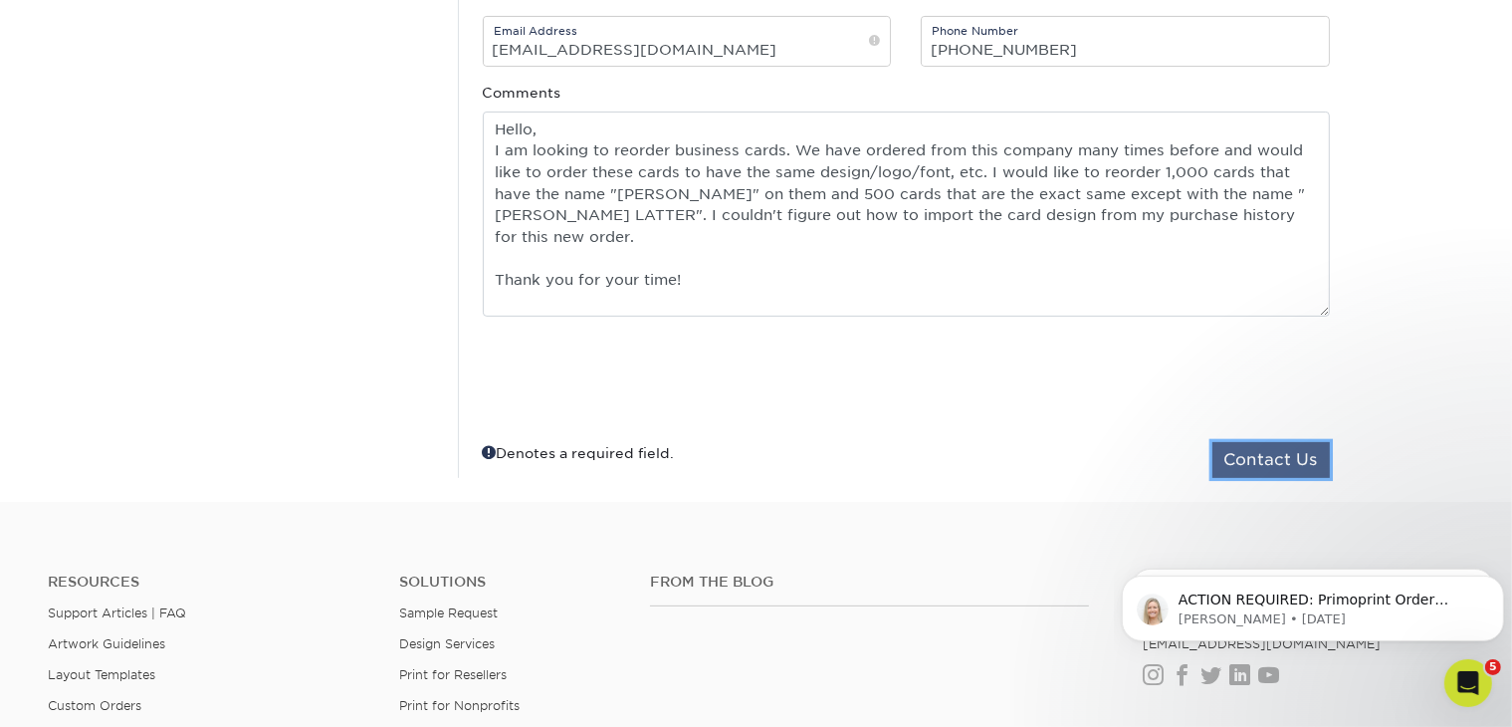
click at [1282, 455] on button "Contact Us" at bounding box center [1271, 460] width 117 height 36
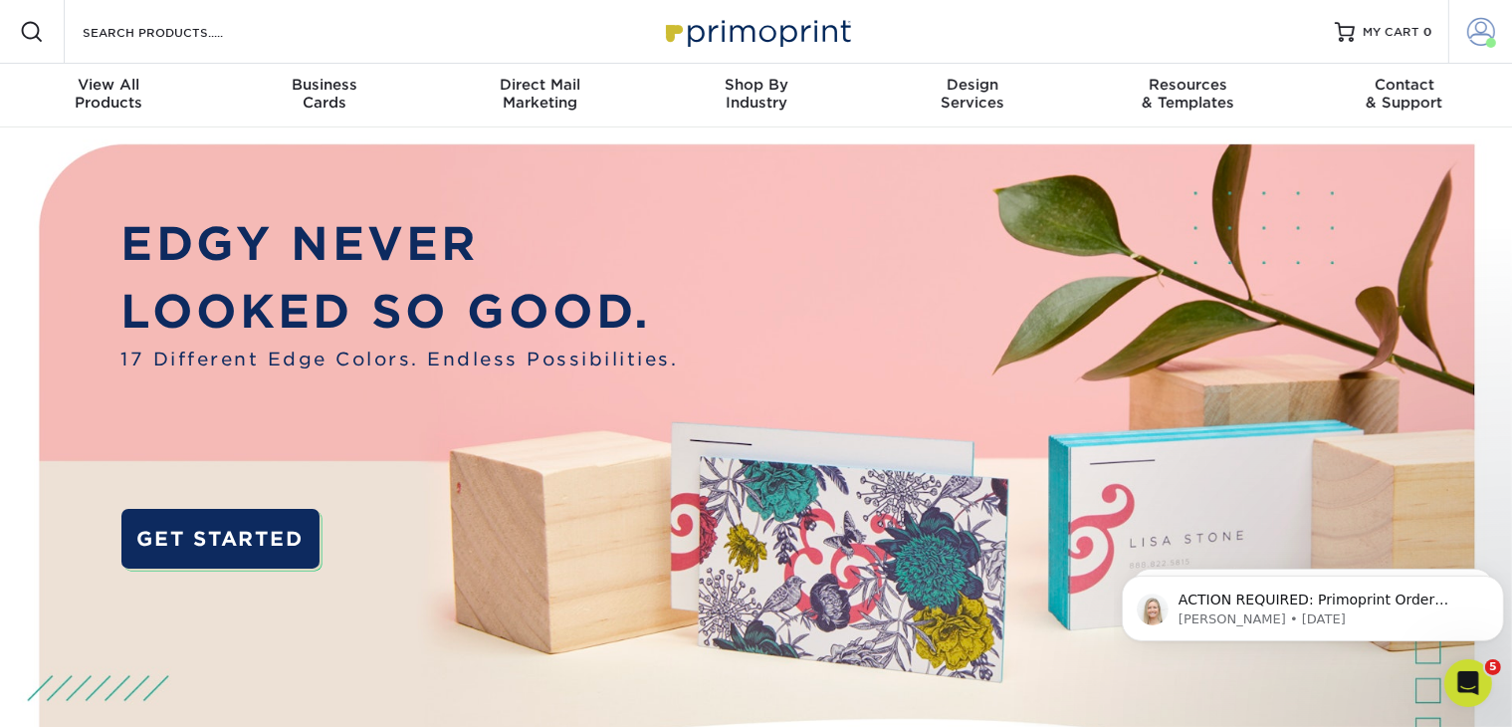
click at [1477, 44] on span at bounding box center [1481, 32] width 28 height 28
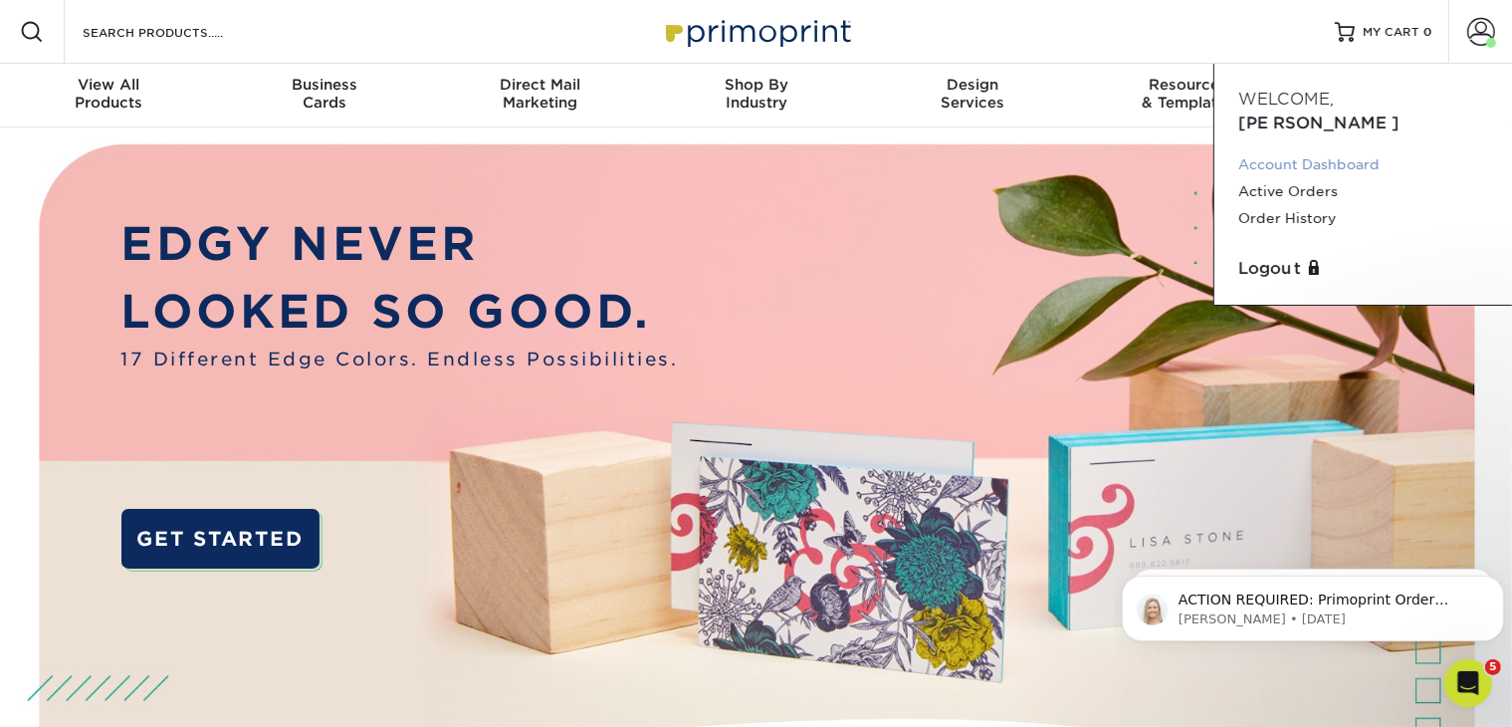
click at [1319, 151] on link "Account Dashboard" at bounding box center [1363, 164] width 250 height 27
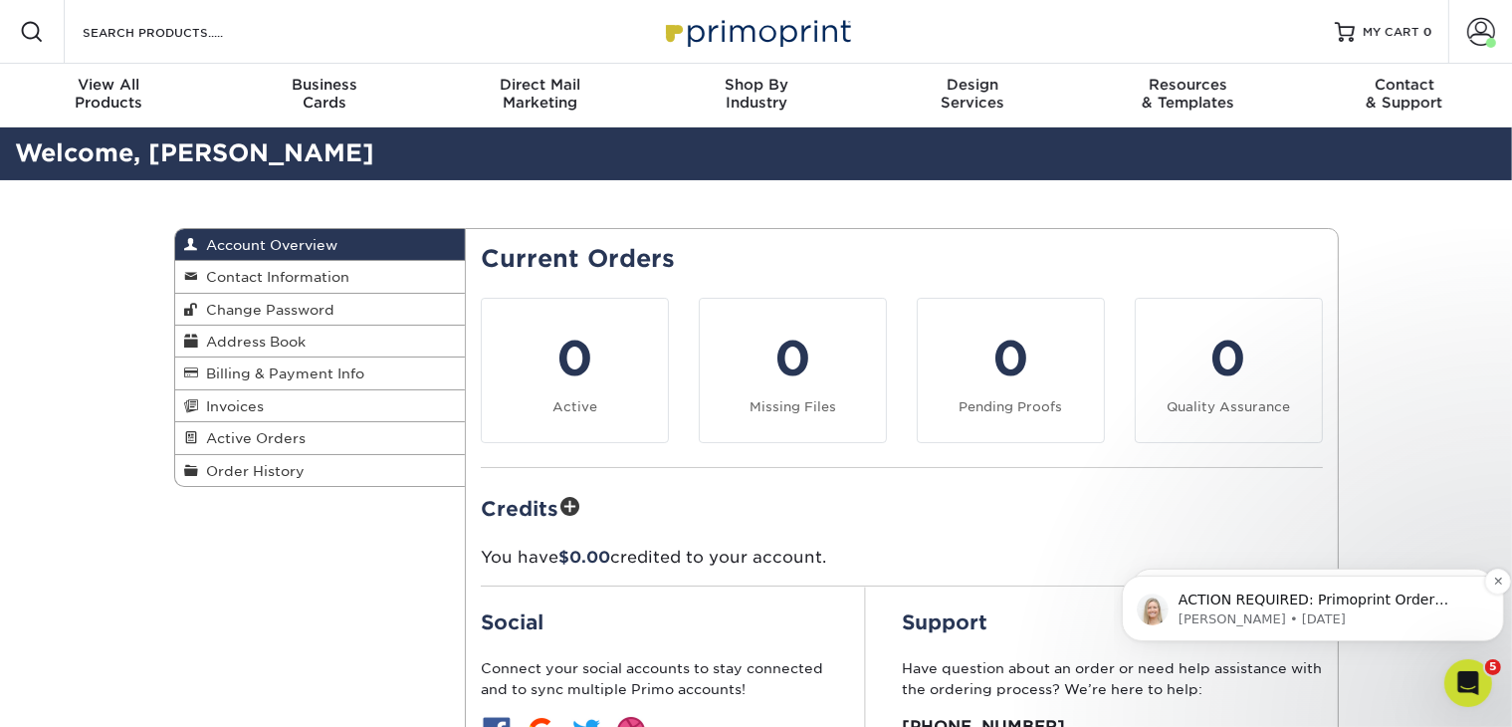
click at [1336, 609] on p "[PERSON_NAME] • [DATE]" at bounding box center [1328, 618] width 301 height 18
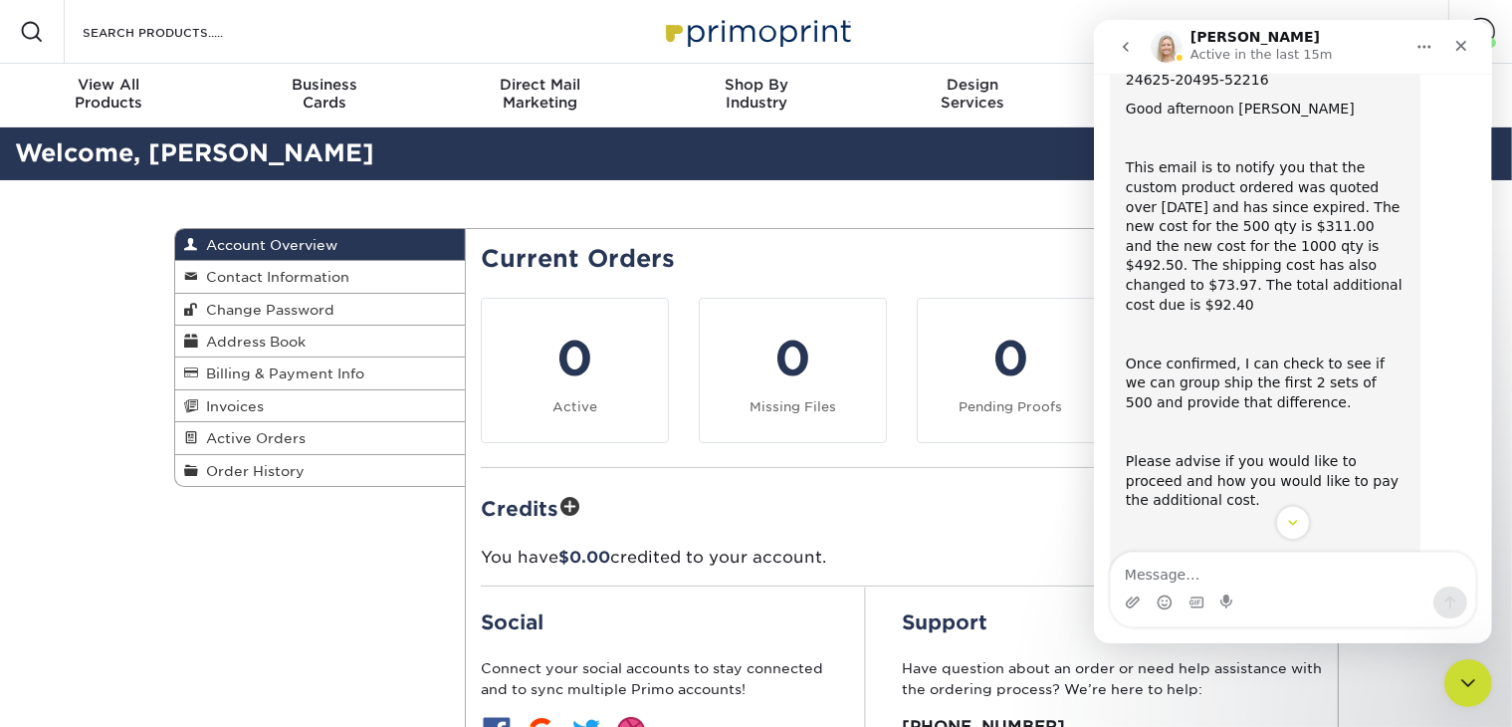
scroll to position [224, 0]
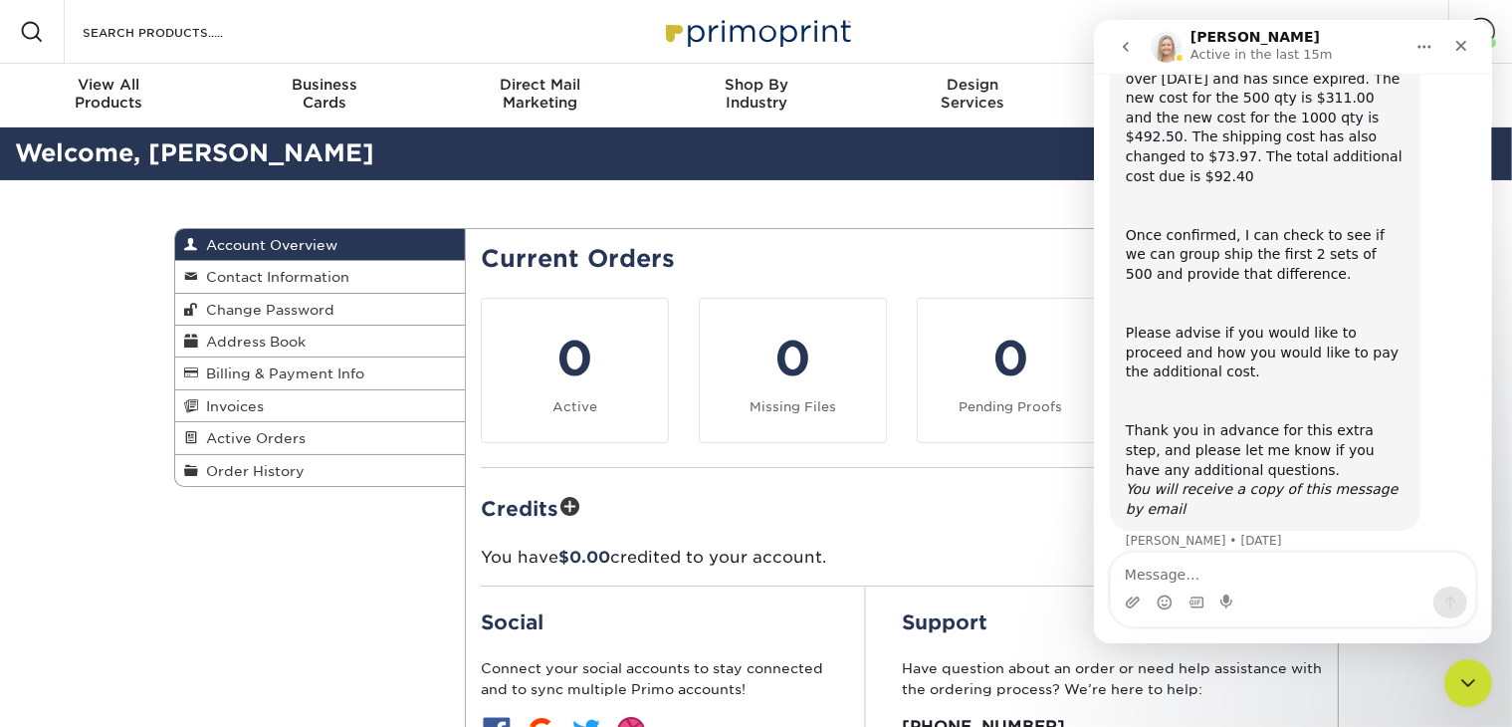
click at [1133, 59] on button "go back" at bounding box center [1125, 47] width 38 height 38
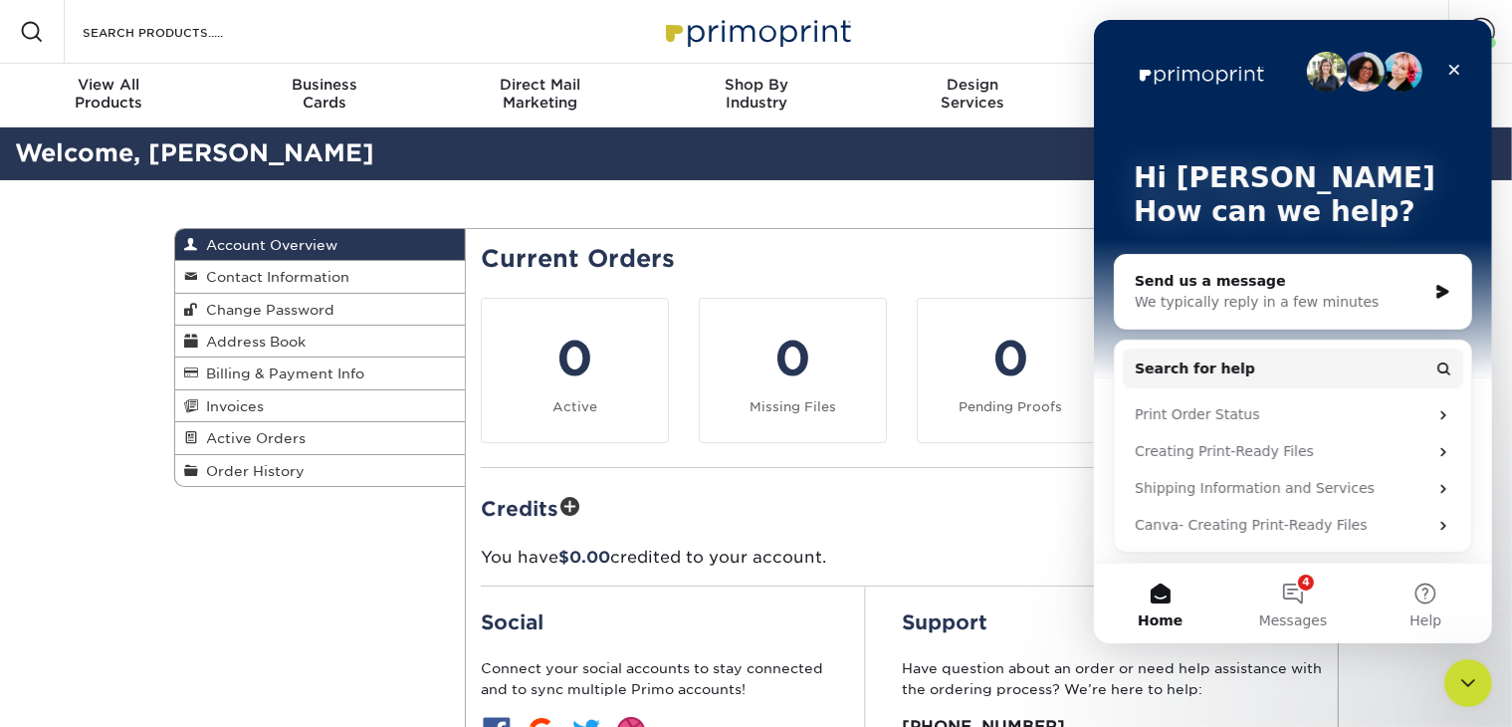
scroll to position [0, 0]
click at [1313, 606] on button "4 Messages" at bounding box center [1291, 603] width 132 height 80
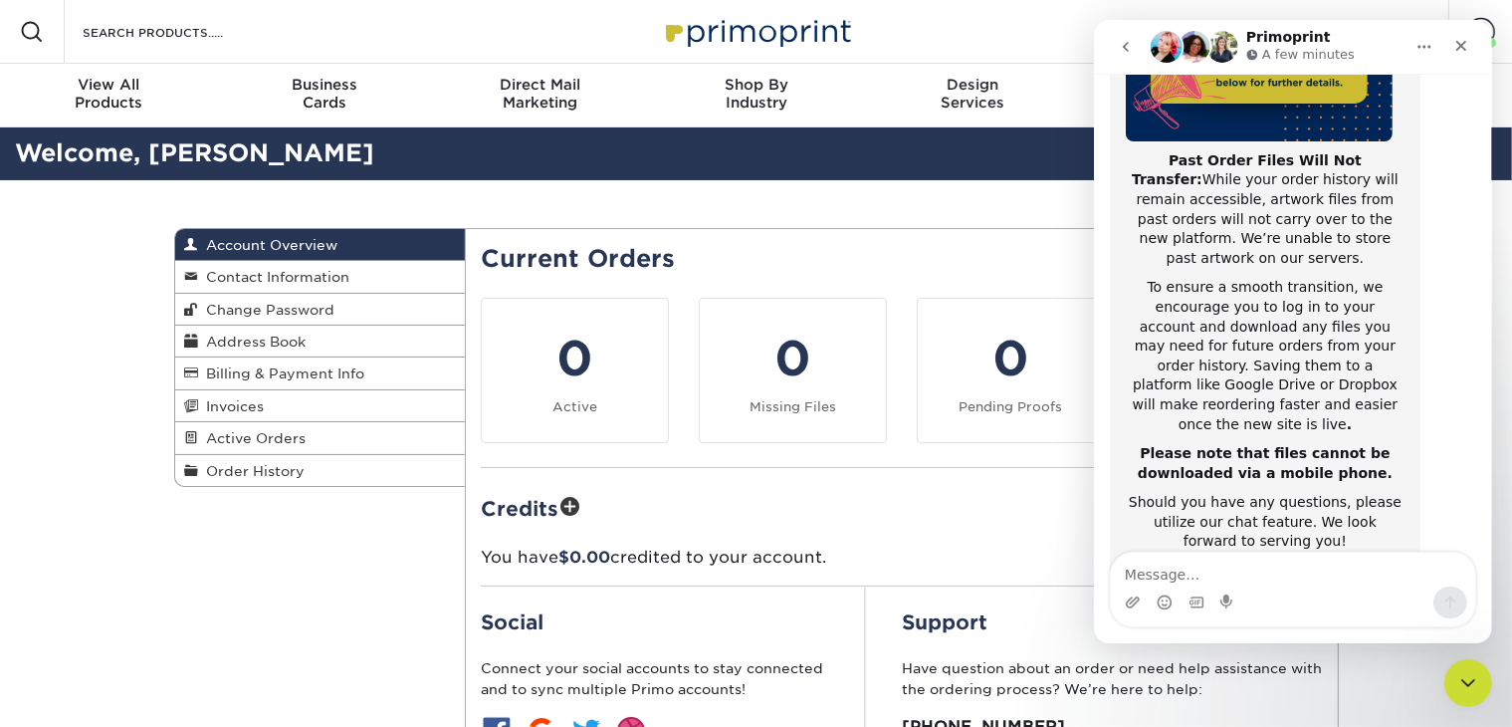
scroll to position [394, 0]
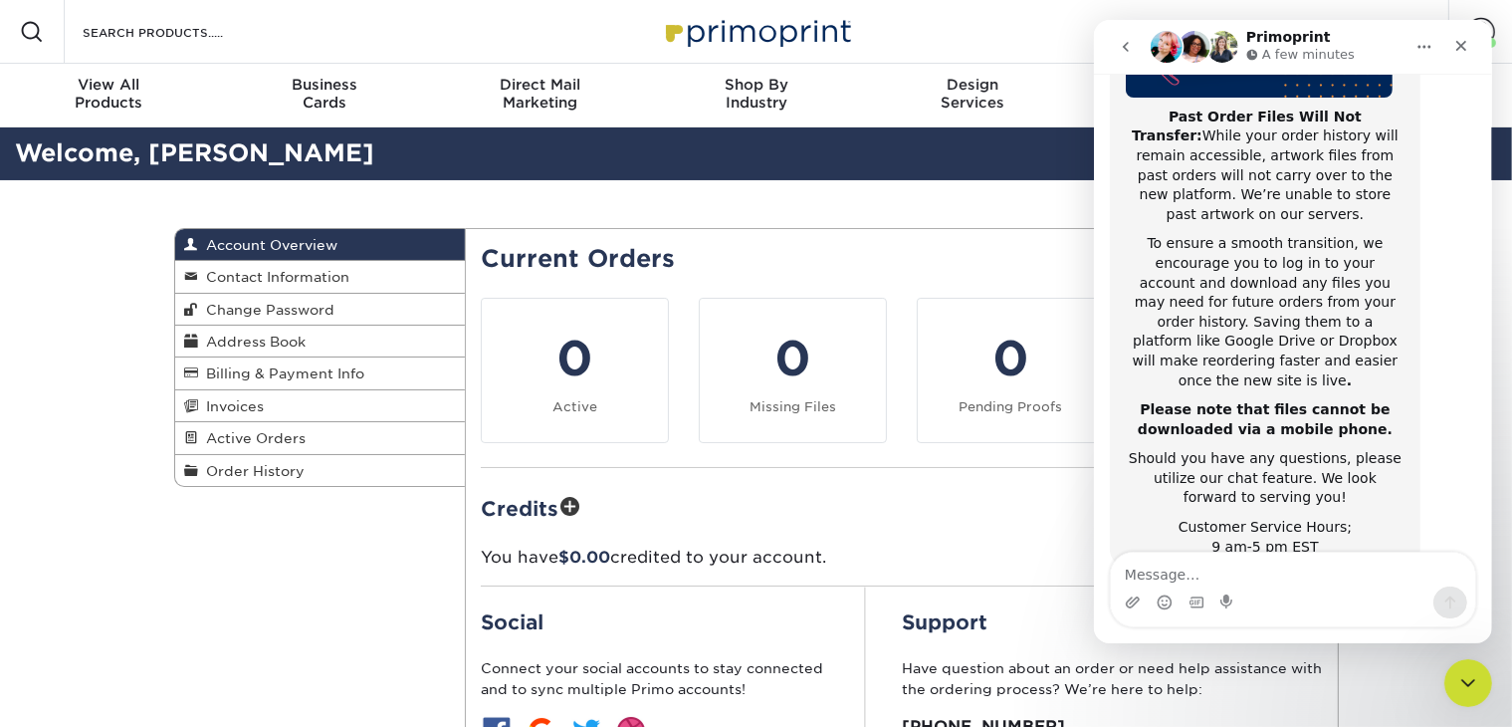
click at [1127, 51] on icon "go back" at bounding box center [1125, 47] width 6 height 10
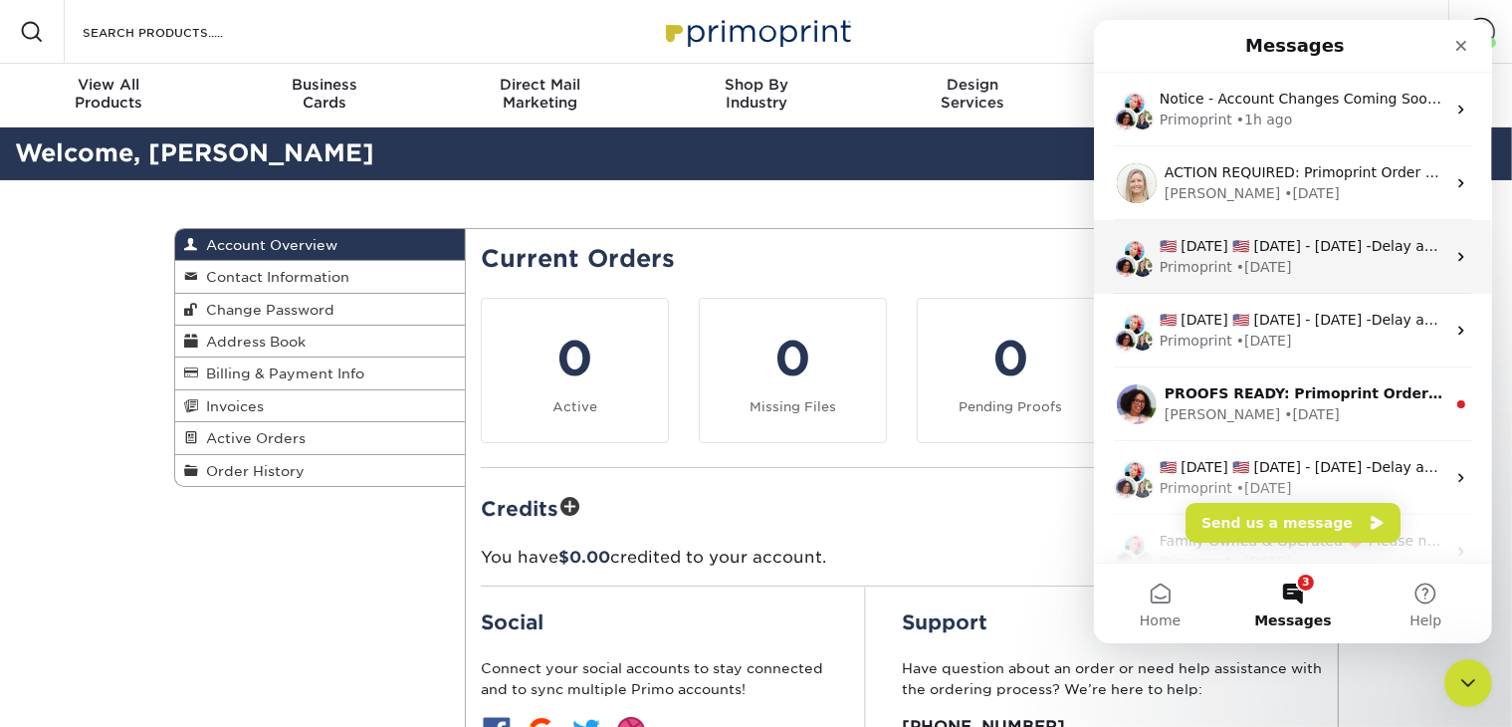
scroll to position [0, 0]
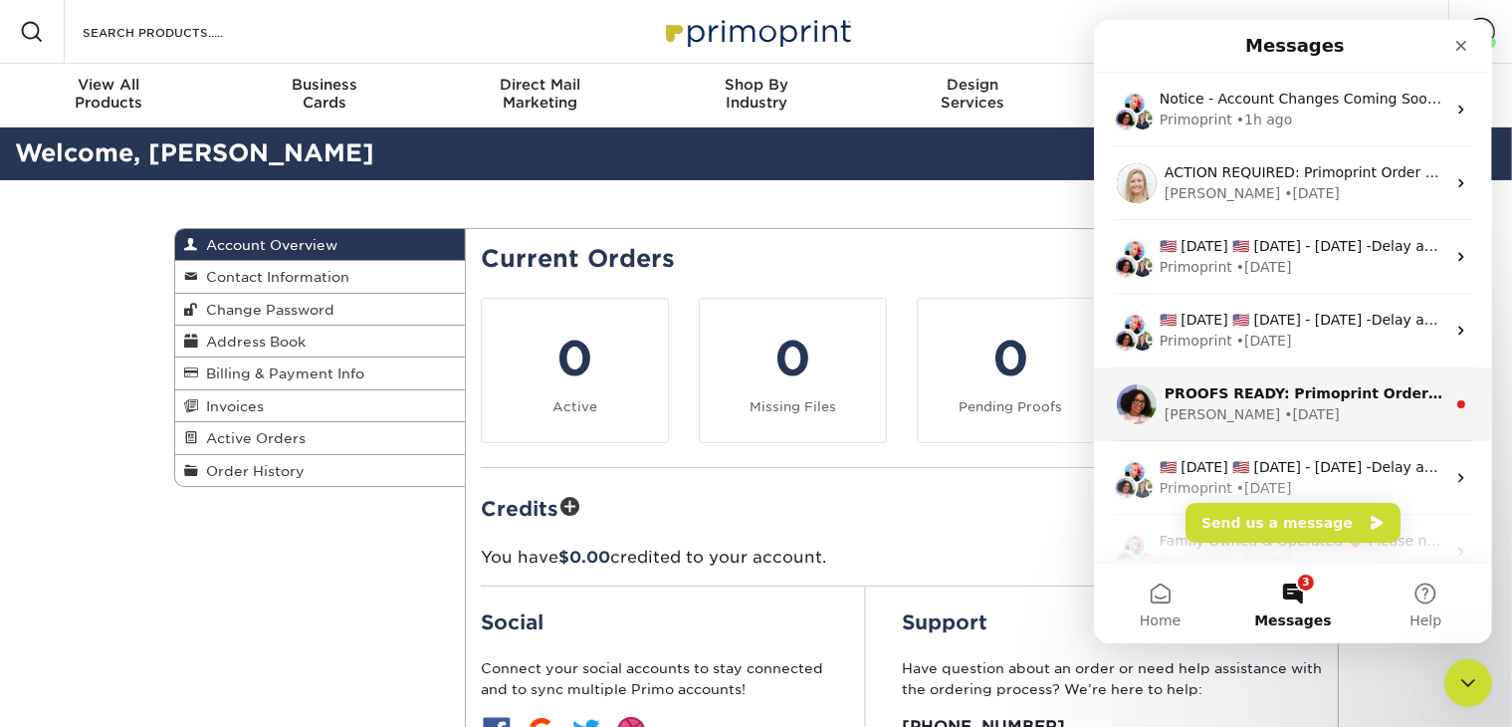
click at [1337, 407] on div "[PERSON_NAME] • [DATE]" at bounding box center [1304, 414] width 281 height 21
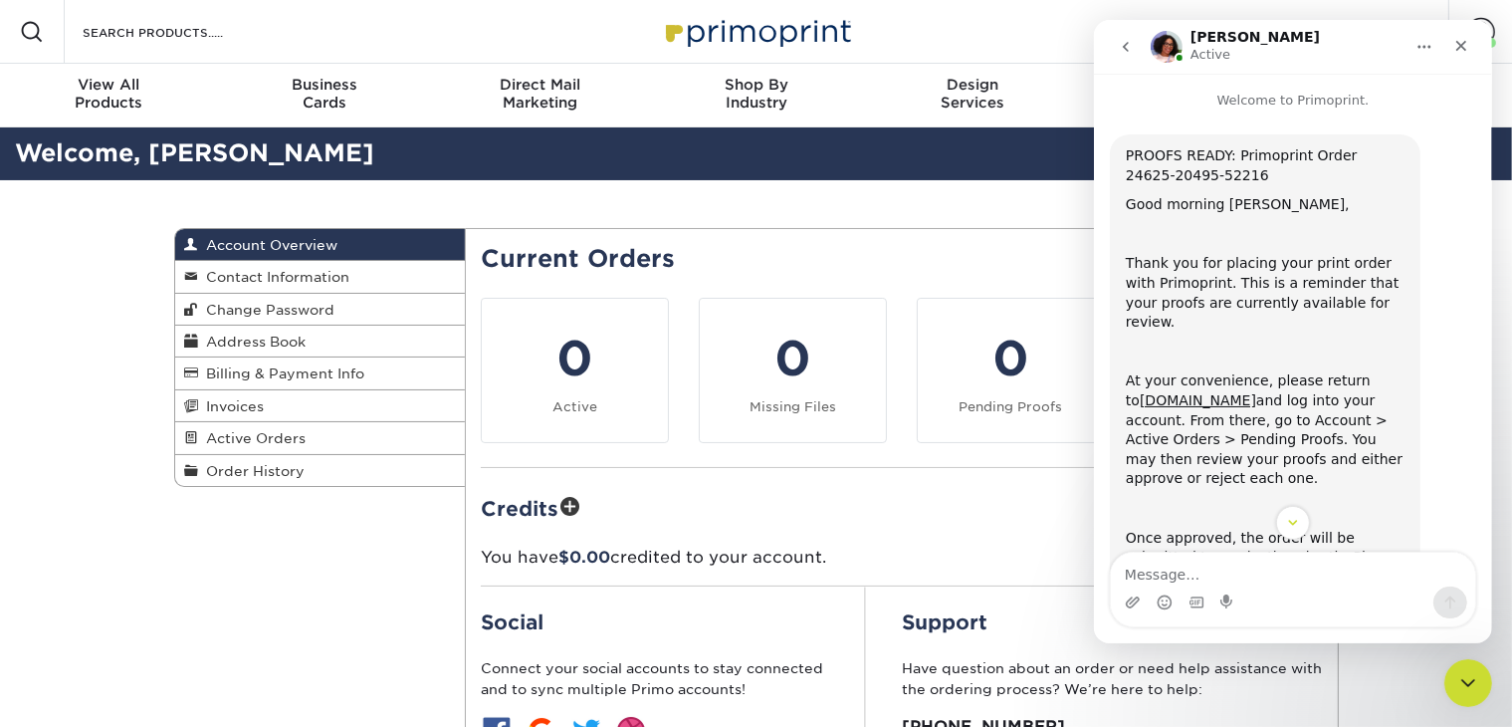
click at [1133, 57] on button "go back" at bounding box center [1125, 47] width 38 height 38
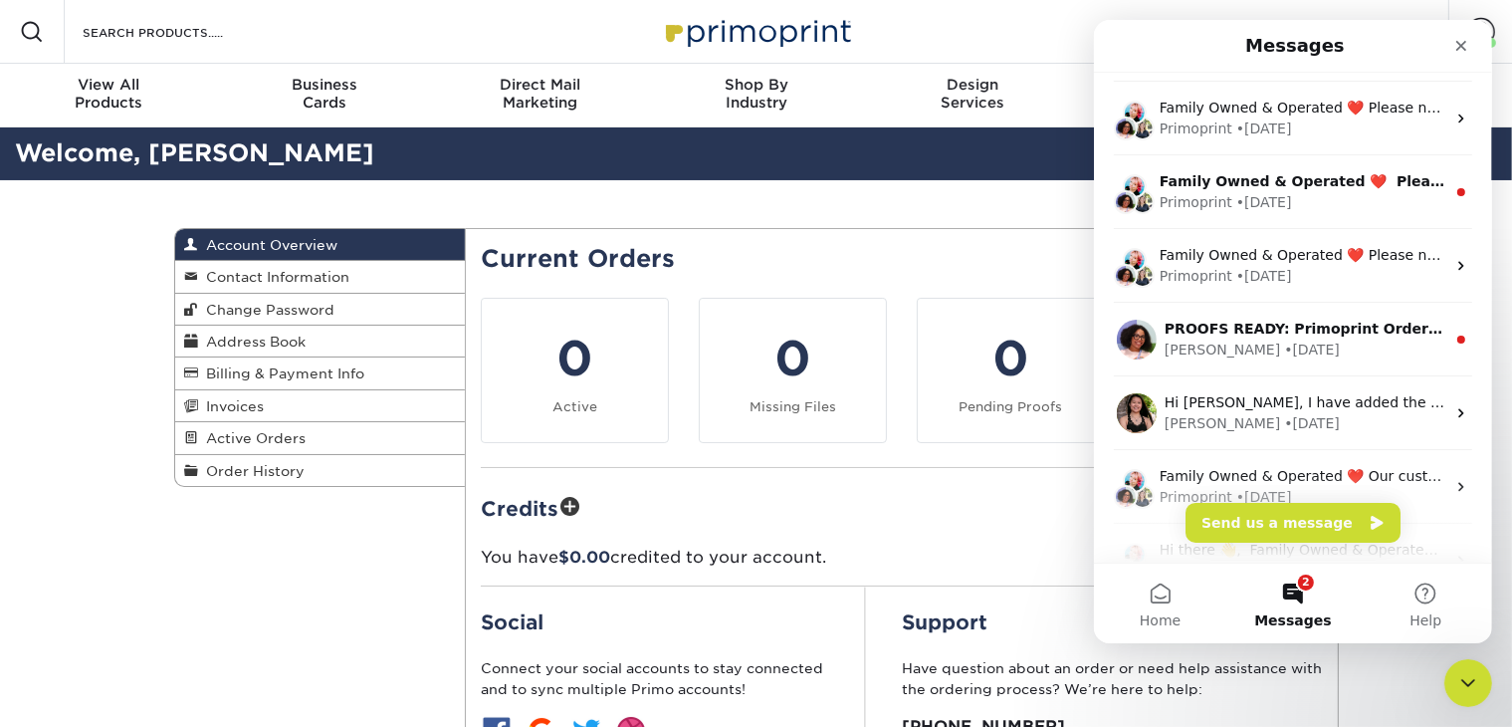
scroll to position [398, 0]
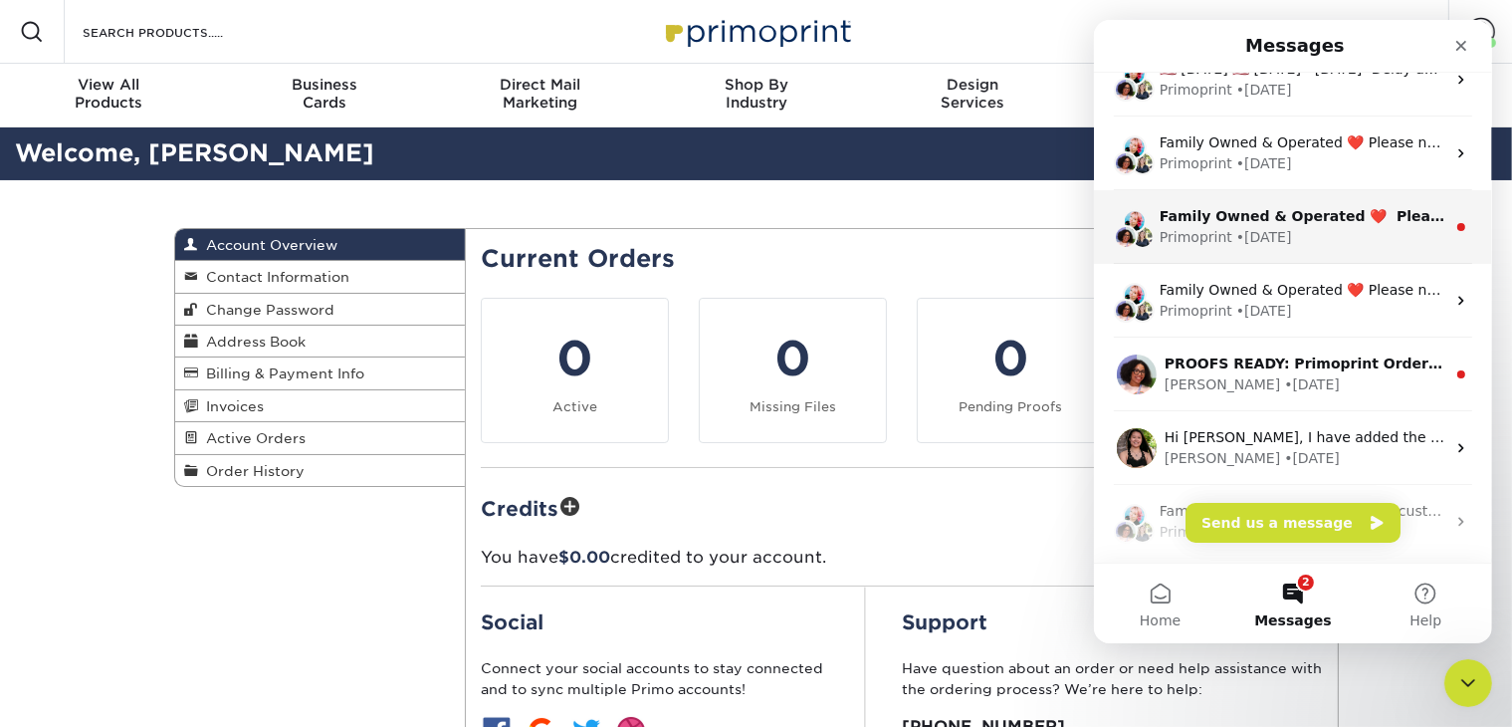
click at [1349, 244] on div "Primoprint • [DATE]" at bounding box center [1302, 237] width 286 height 21
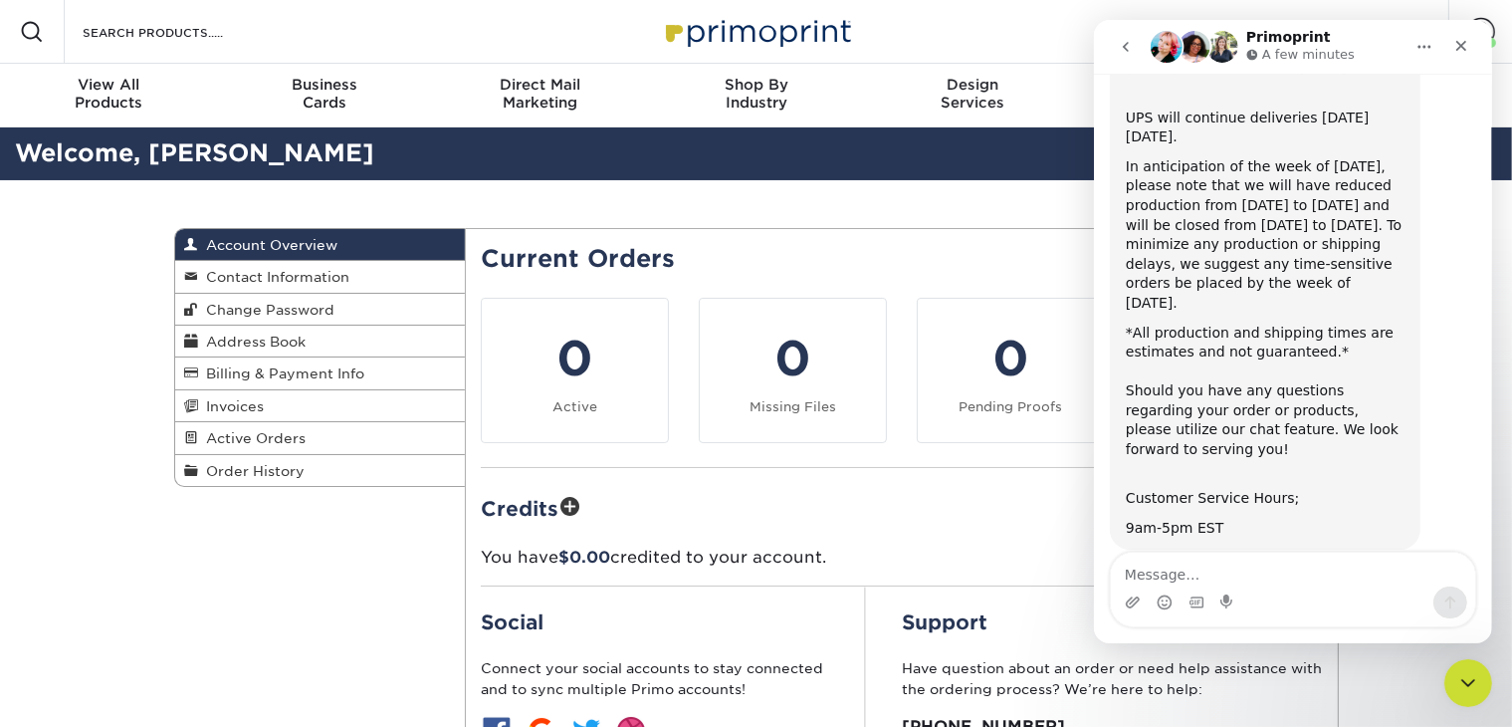
scroll to position [0, 0]
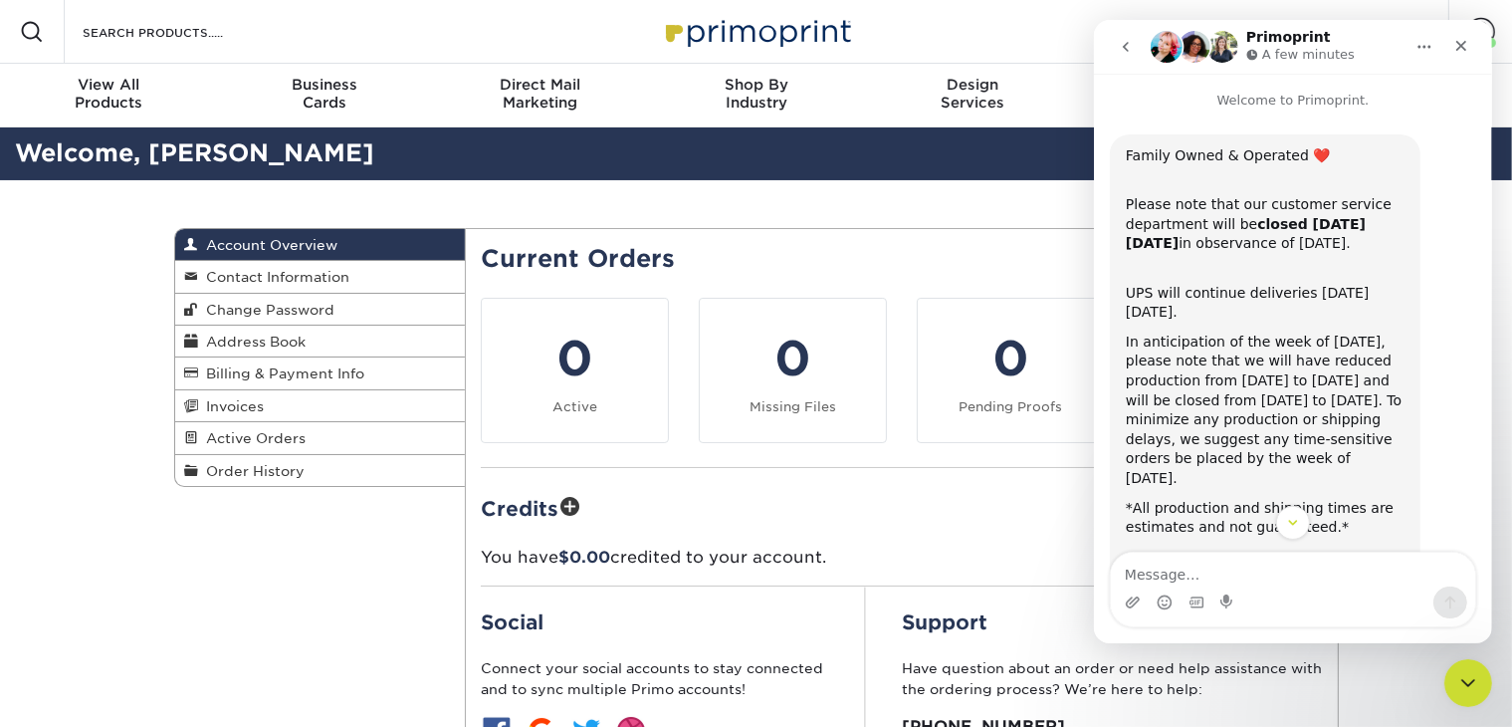
click at [1116, 53] on button "go back" at bounding box center [1125, 47] width 38 height 38
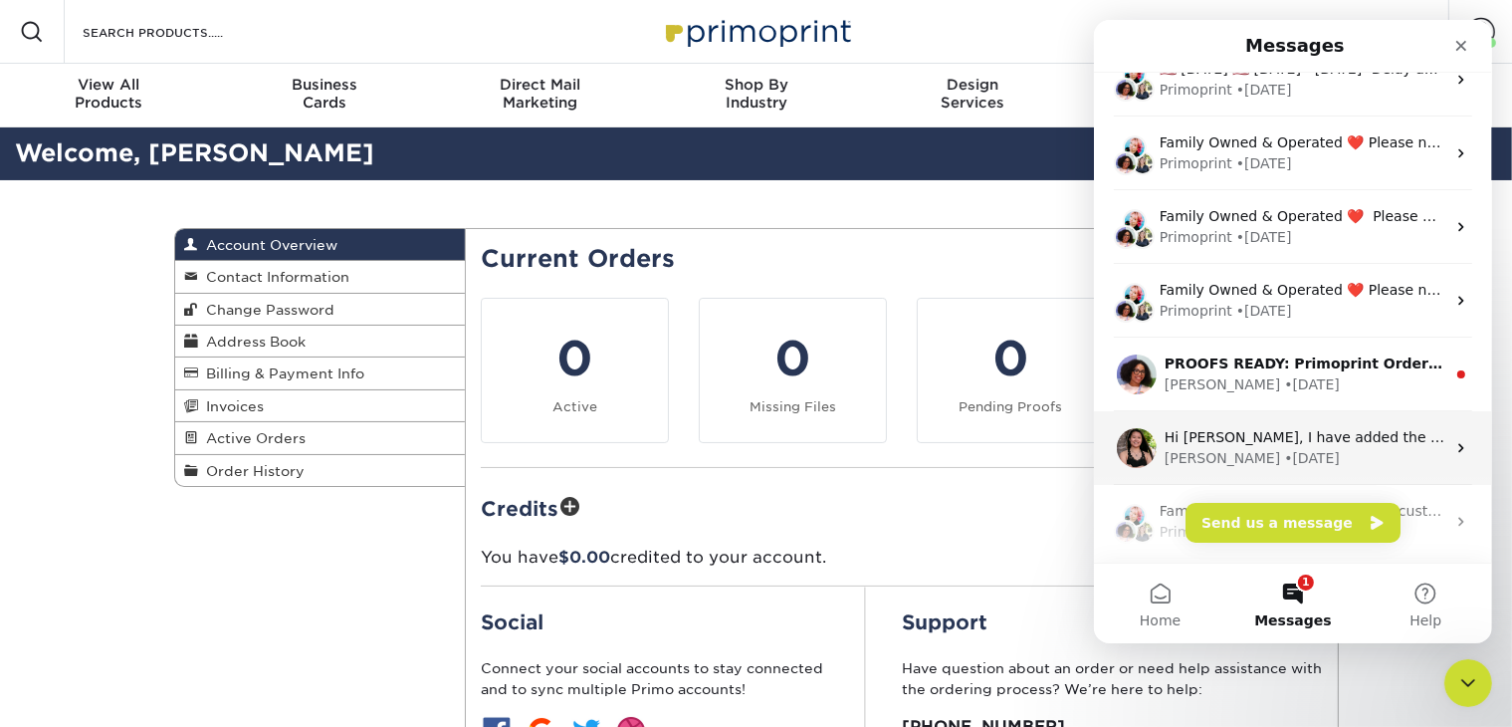
click at [1328, 450] on div "[PERSON_NAME] • [DATE]" at bounding box center [1304, 458] width 281 height 21
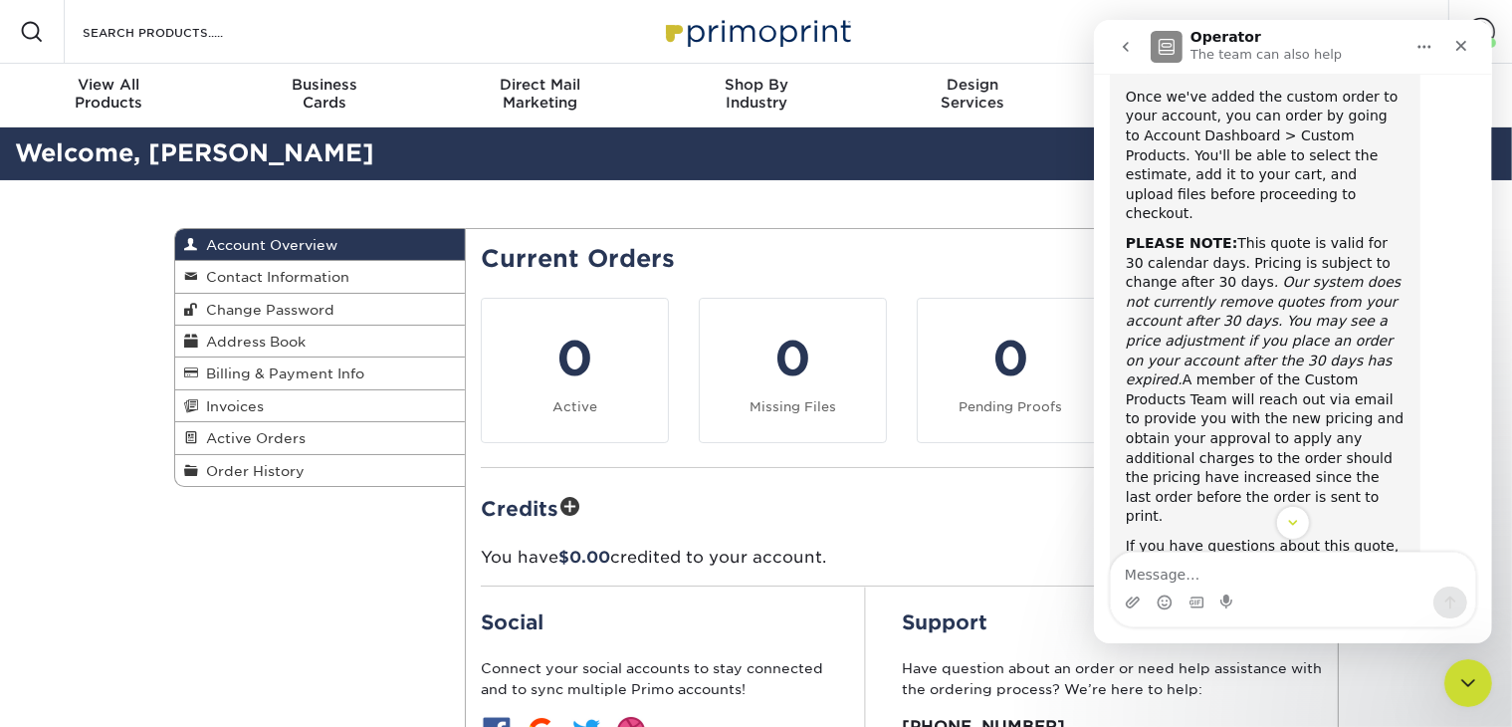
scroll to position [2914, 0]
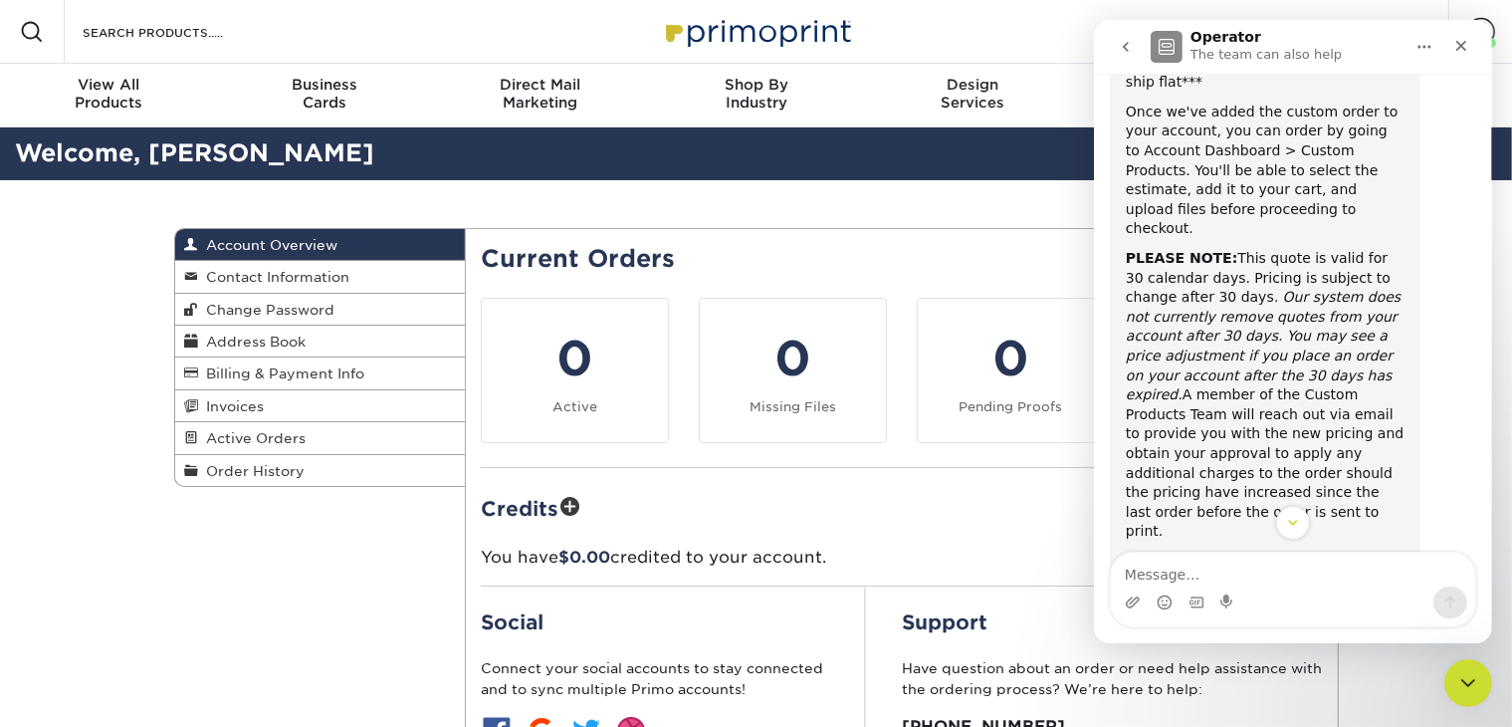
click at [1136, 47] on button "go back" at bounding box center [1125, 47] width 38 height 38
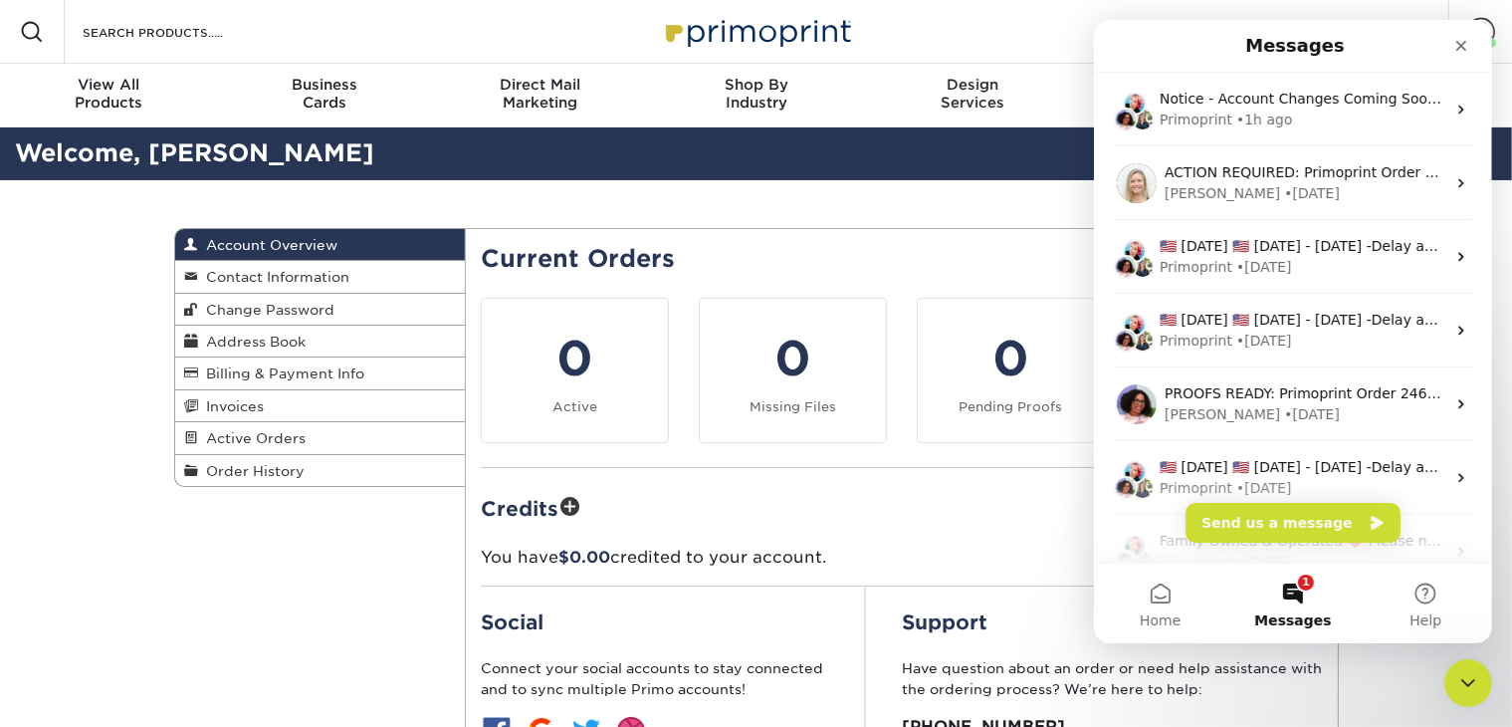
scroll to position [0, 0]
click at [1467, 51] on icon "Close" at bounding box center [1460, 46] width 16 height 16
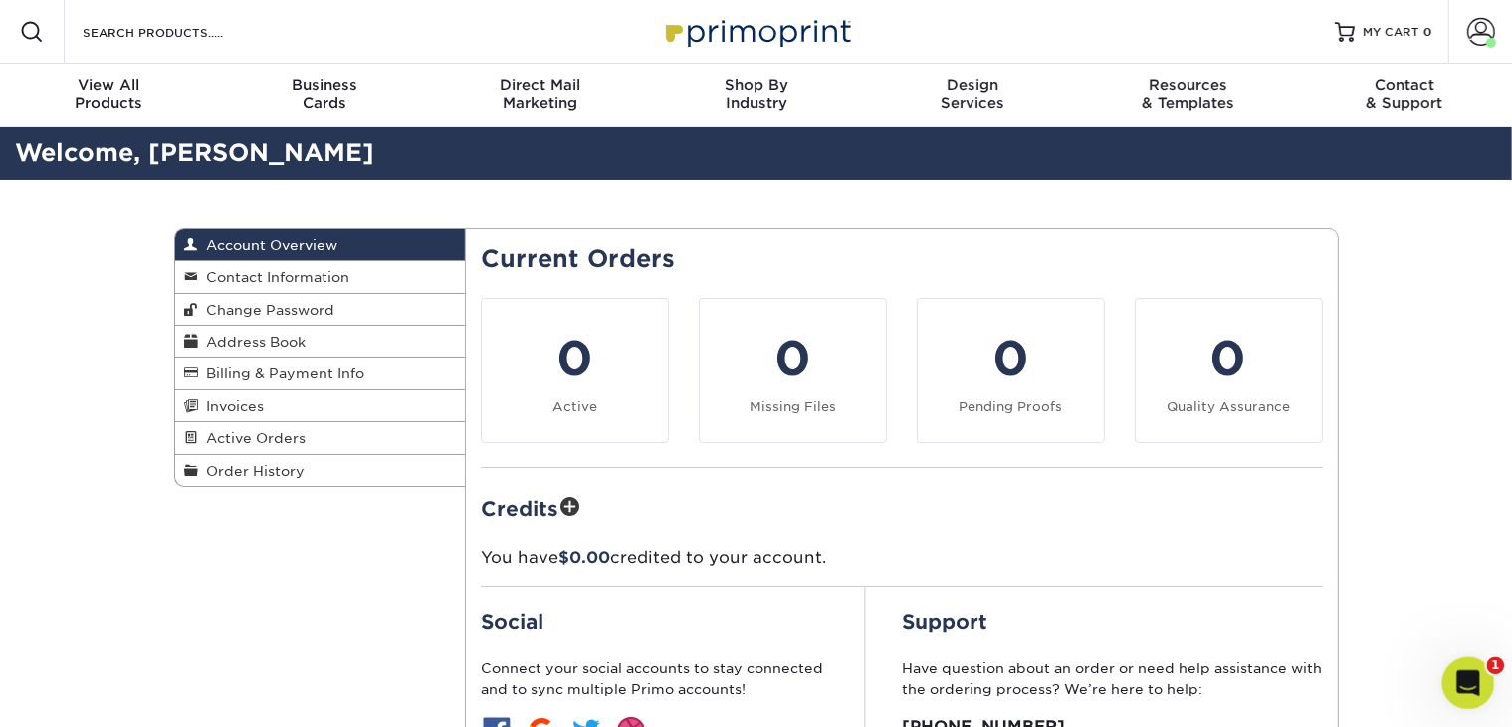
click at [1443, 686] on div "Open Intercom Messenger" at bounding box center [1466, 680] width 66 height 66
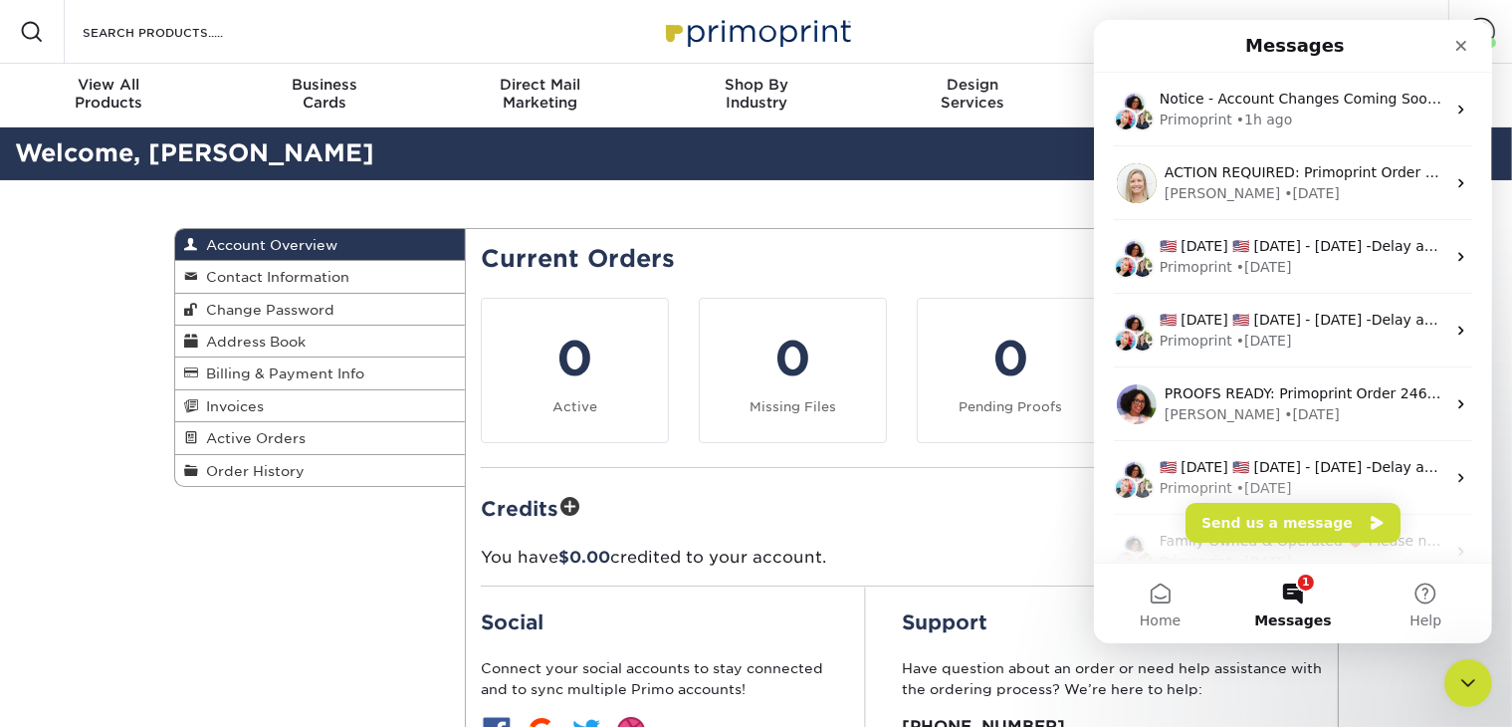
click at [1315, 619] on span "Messages" at bounding box center [1291, 620] width 77 height 14
